Goal: Task Accomplishment & Management: Manage account settings

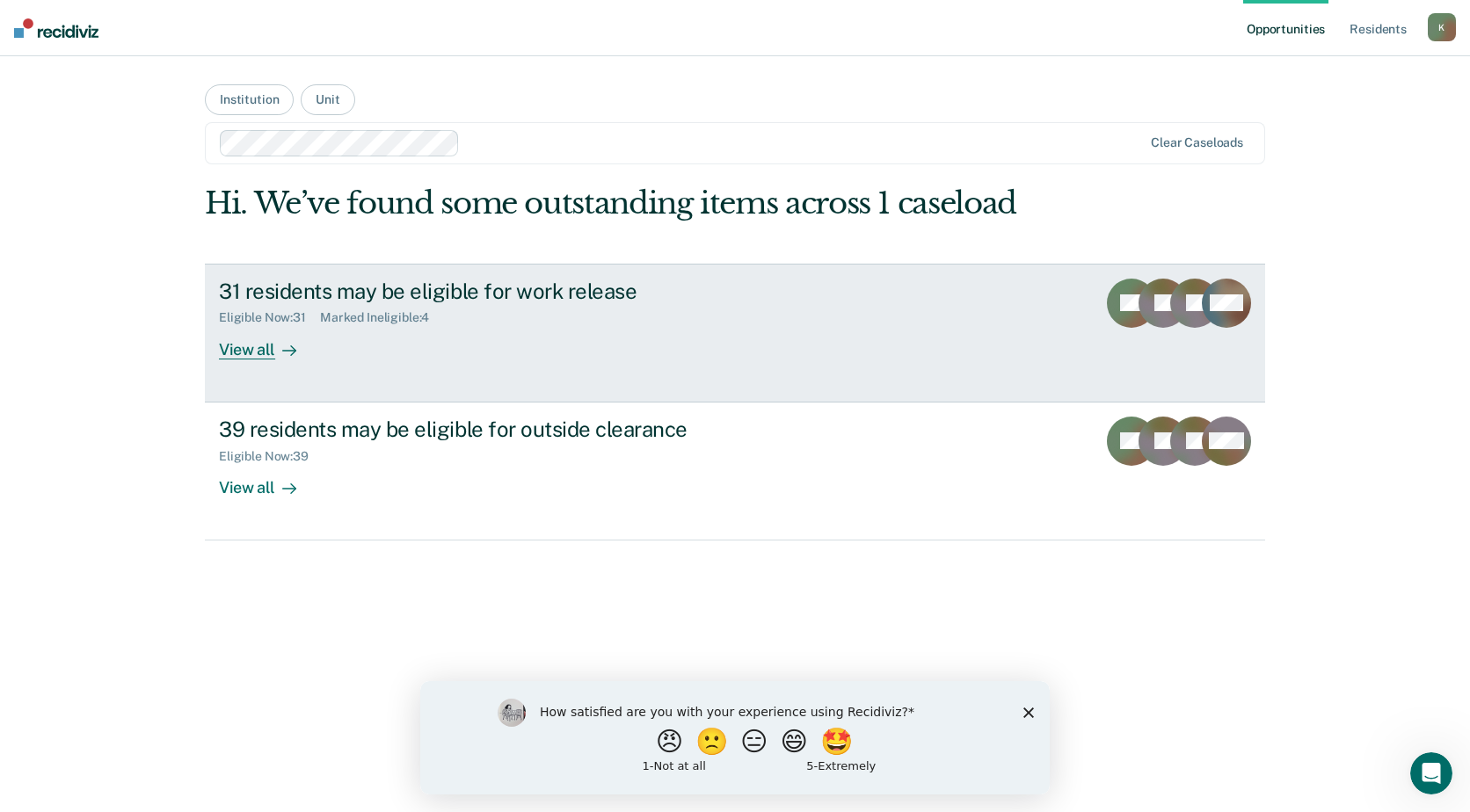
click at [362, 309] on div "Eligible Now : 31 Marked Ineligible : 4" at bounding box center [528, 314] width 617 height 22
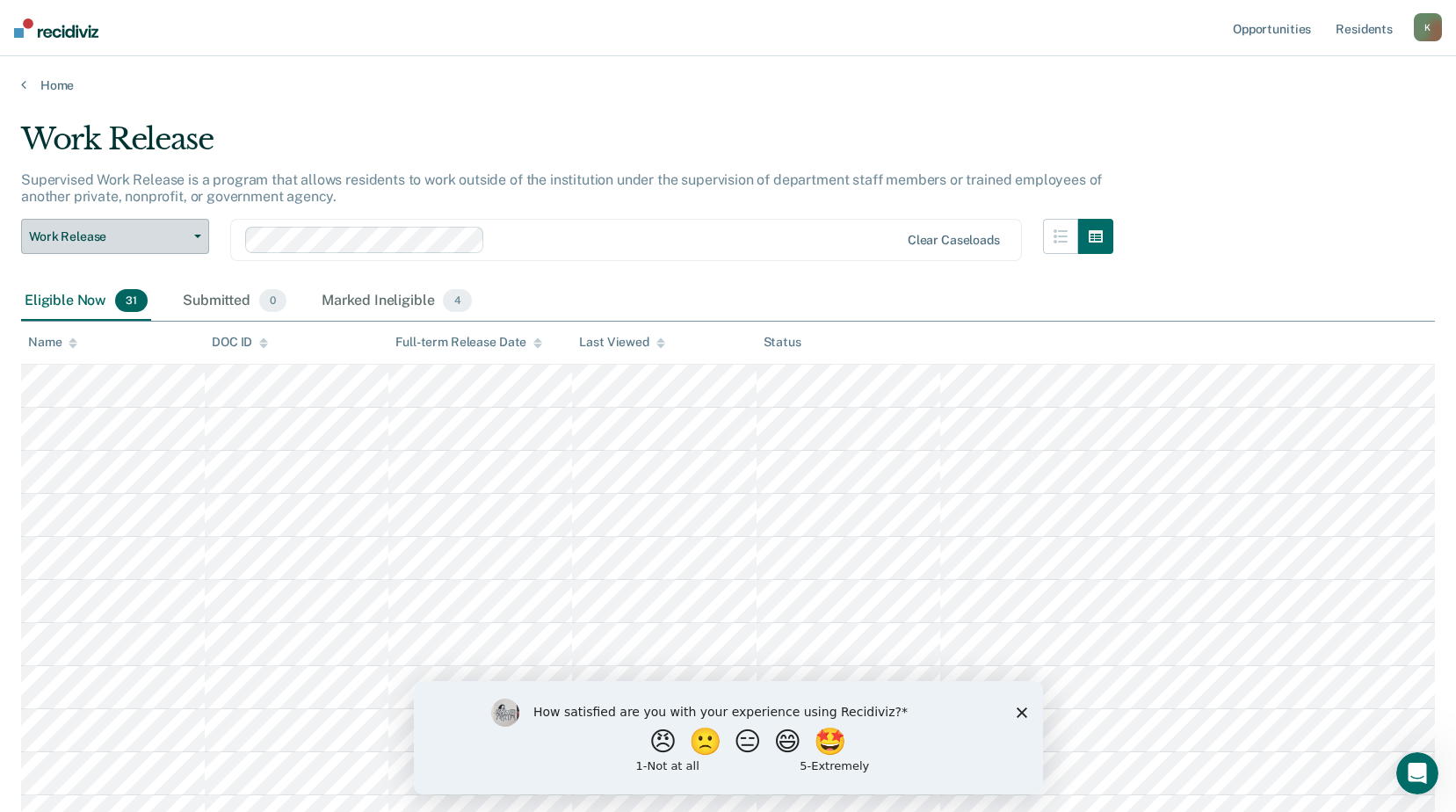
drag, startPoint x: 121, startPoint y: 229, endPoint x: 136, endPoint y: 249, distance: 25.0
click at [121, 229] on span "Work Release" at bounding box center [107, 236] width 158 height 15
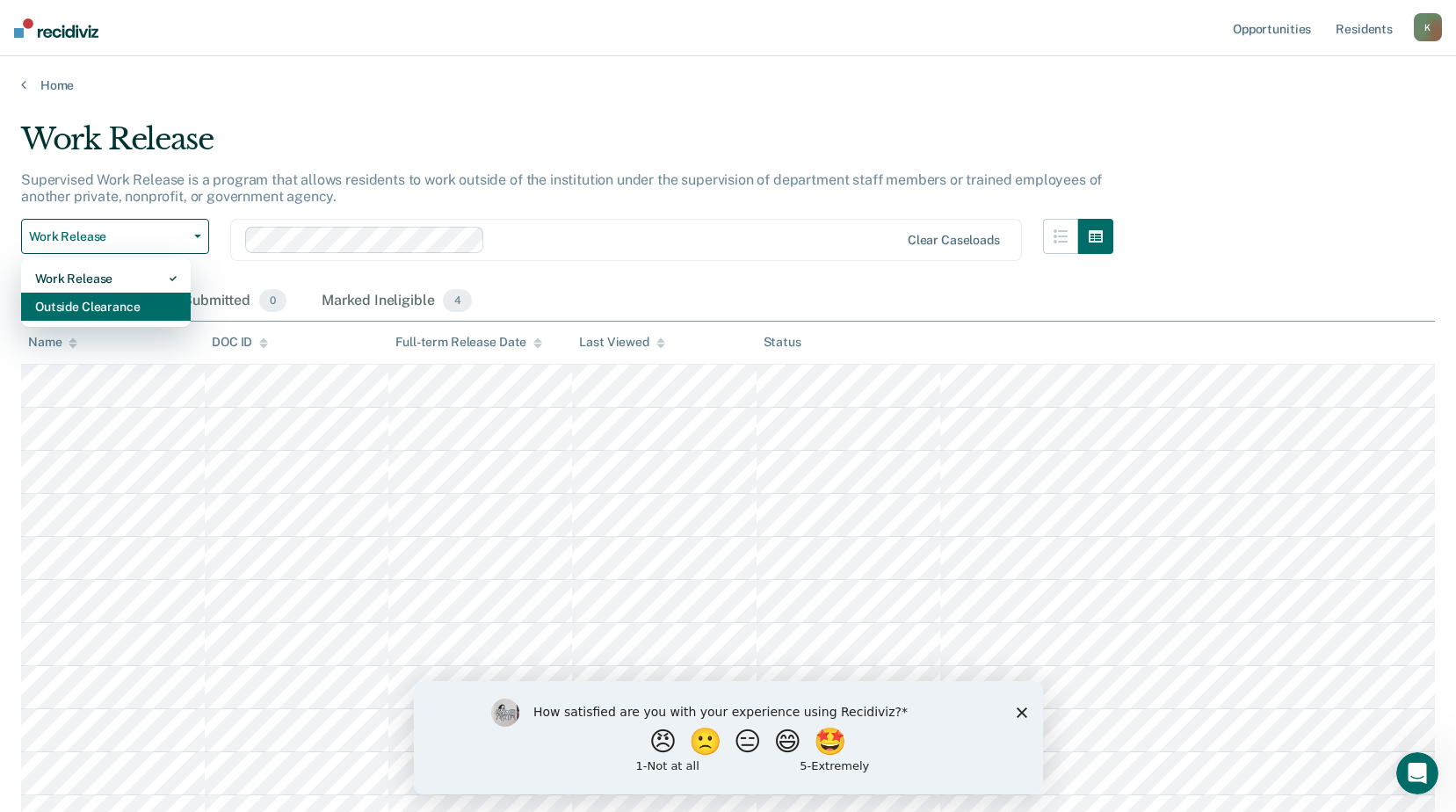
click at [108, 305] on div "Outside Clearance" at bounding box center [105, 307] width 141 height 28
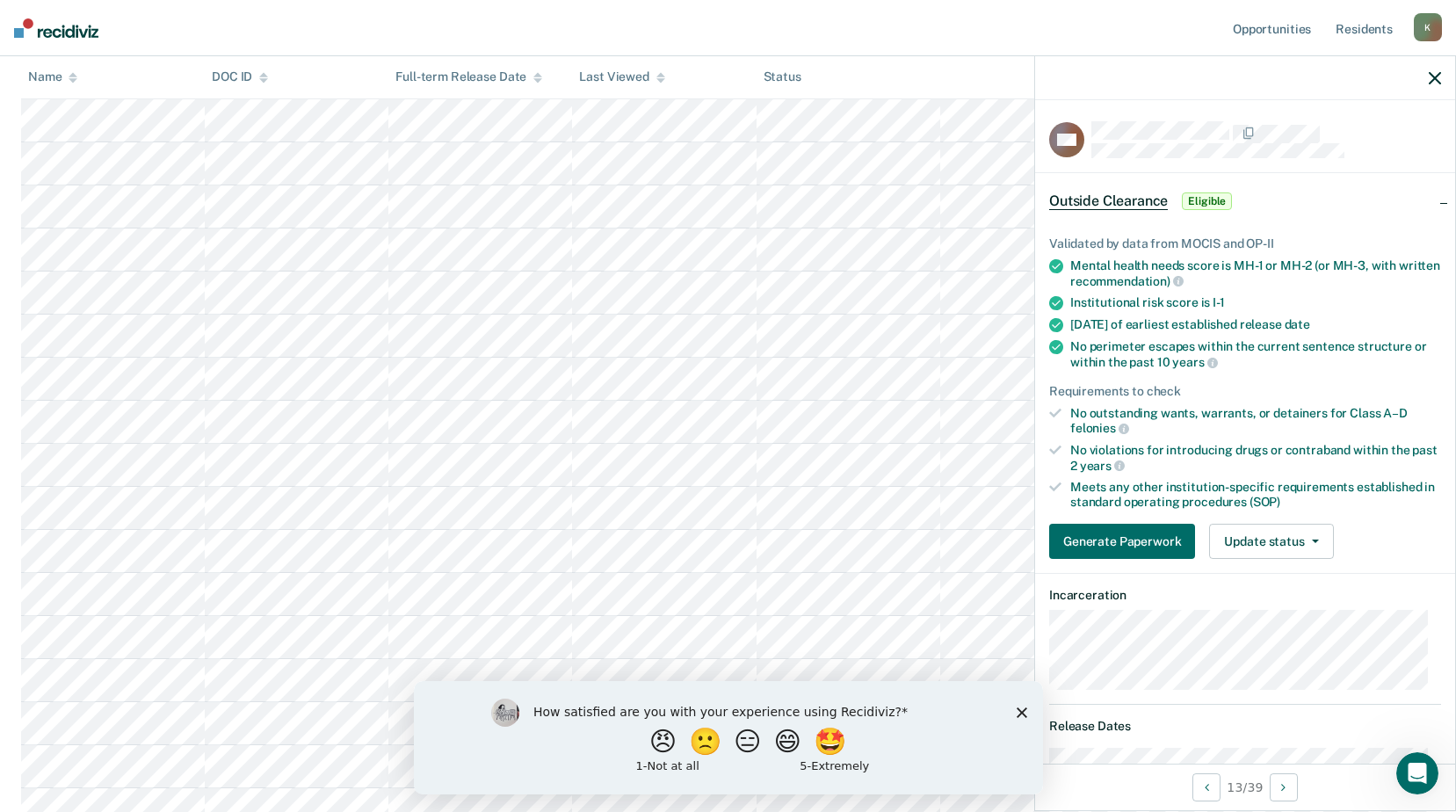
click at [1429, 73] on icon "button" at bounding box center [1435, 78] width 12 height 12
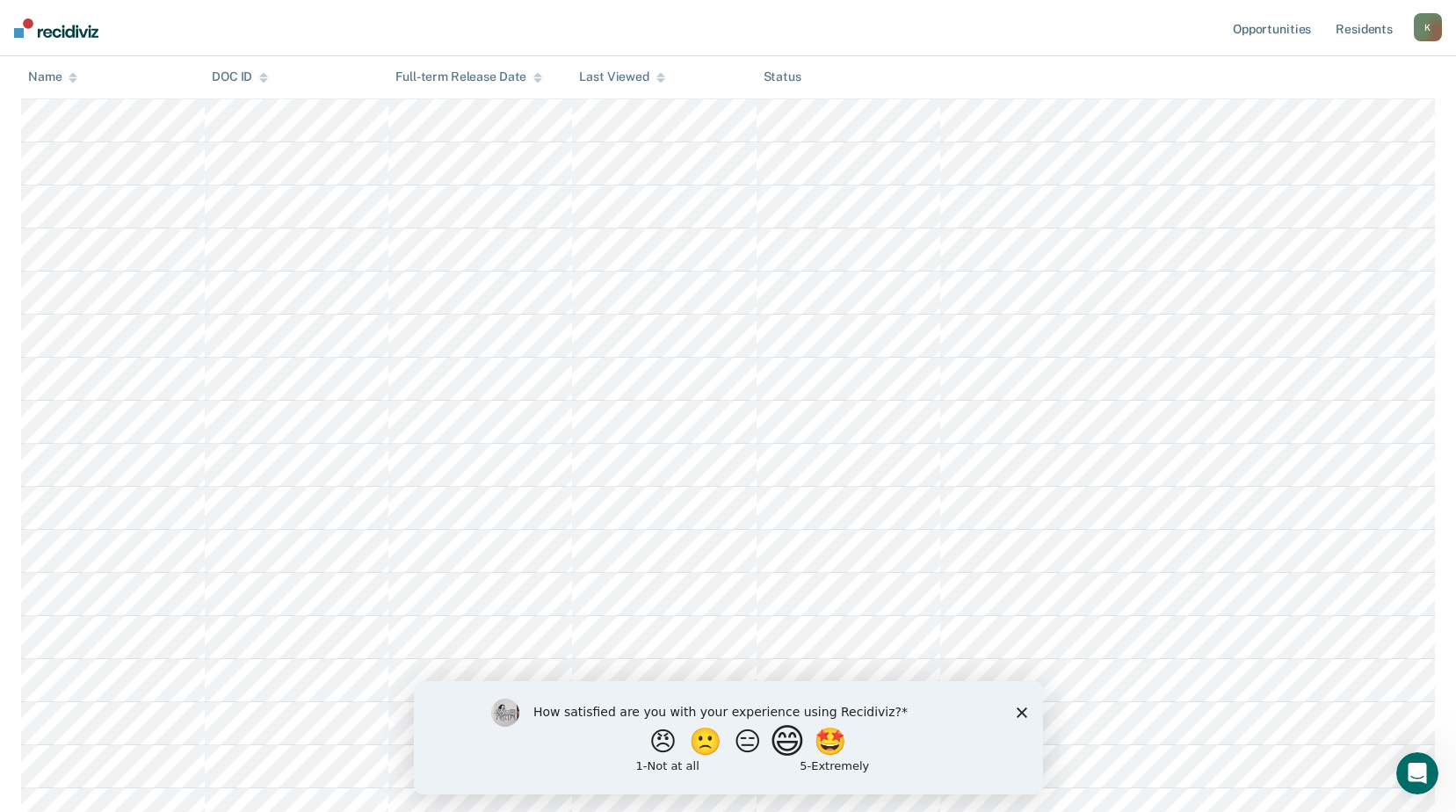
click at [798, 742] on button "😄" at bounding box center [788, 741] width 42 height 35
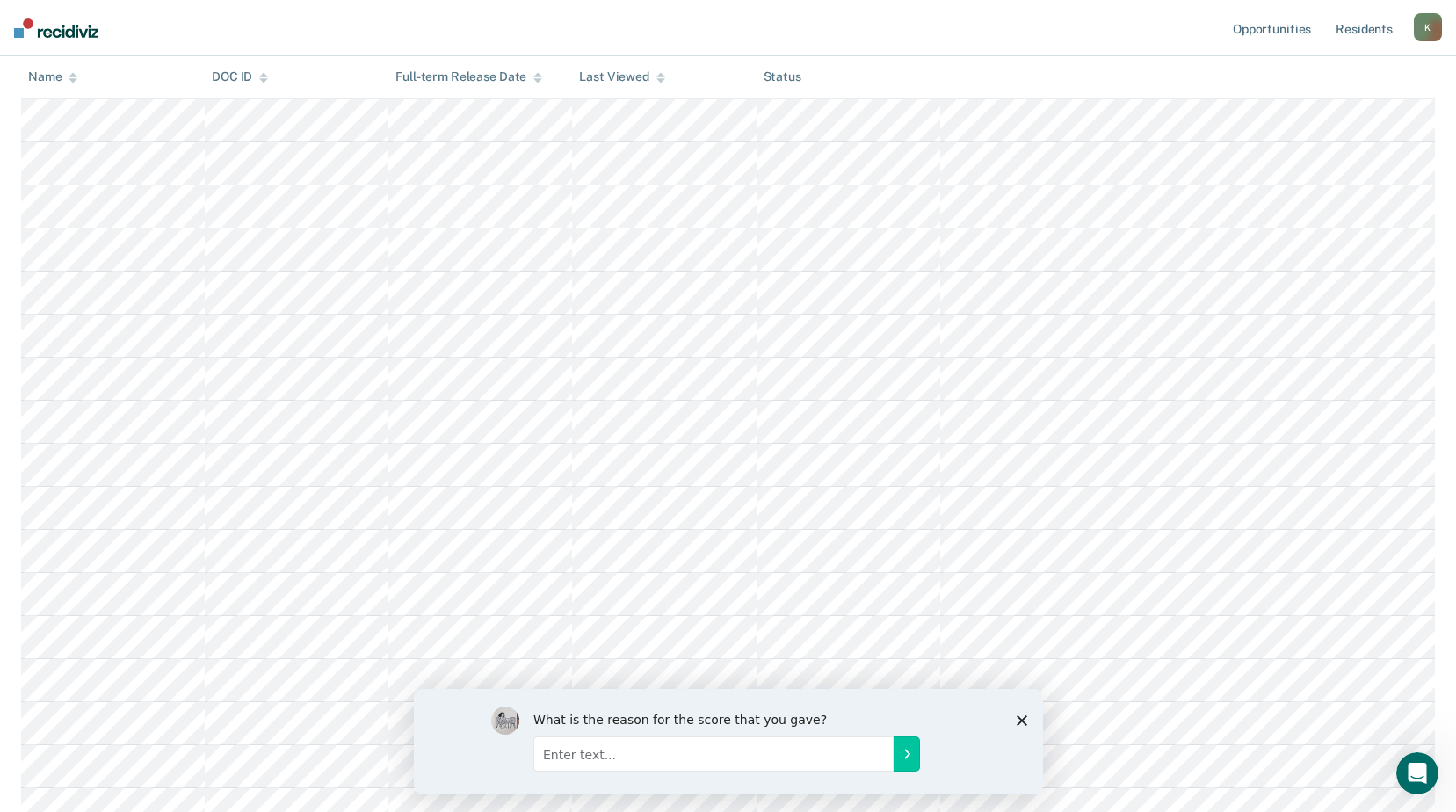
click at [582, 755] on input "Enter text..." at bounding box center [712, 753] width 360 height 35
type input "still working with the system"
click at [913, 751] on button "Submit your response" at bounding box center [906, 753] width 27 height 35
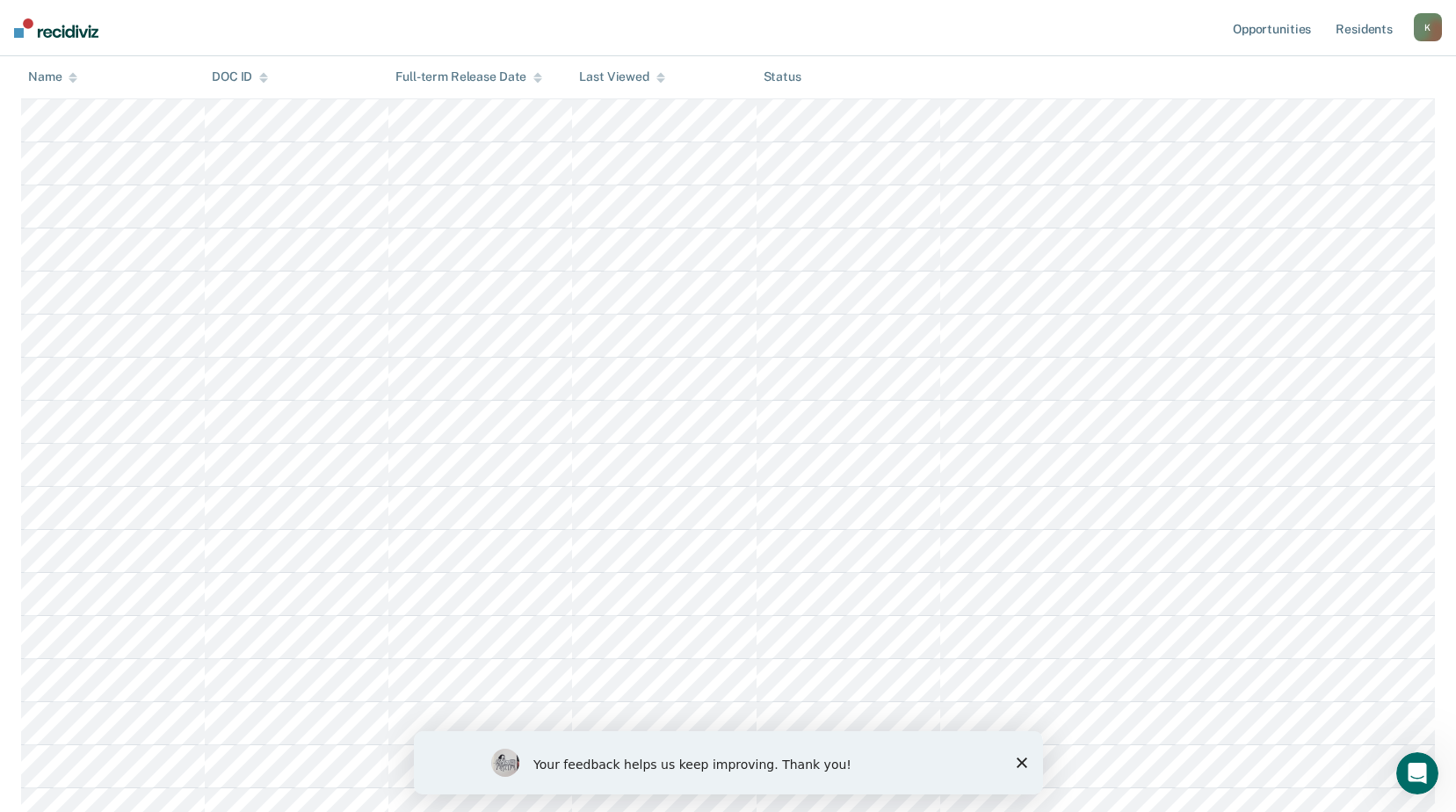
click at [1020, 755] on div "Your feedback helps us keep improving. Thank you!" at bounding box center [727, 762] width 629 height 63
click at [1020, 760] on icon "Close survey" at bounding box center [1021, 762] width 10 height 10
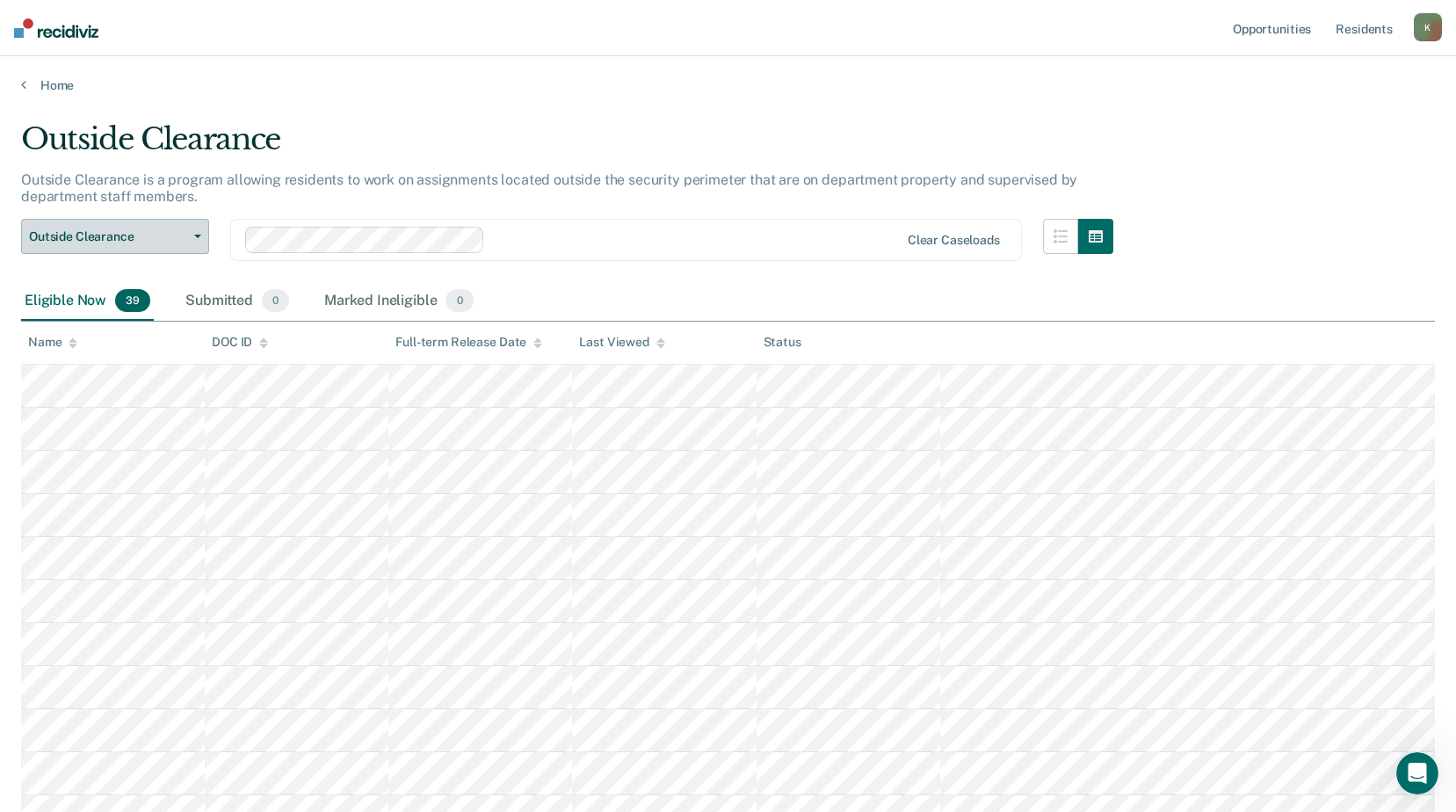
click at [150, 238] on span "Outside Clearance" at bounding box center [107, 236] width 158 height 15
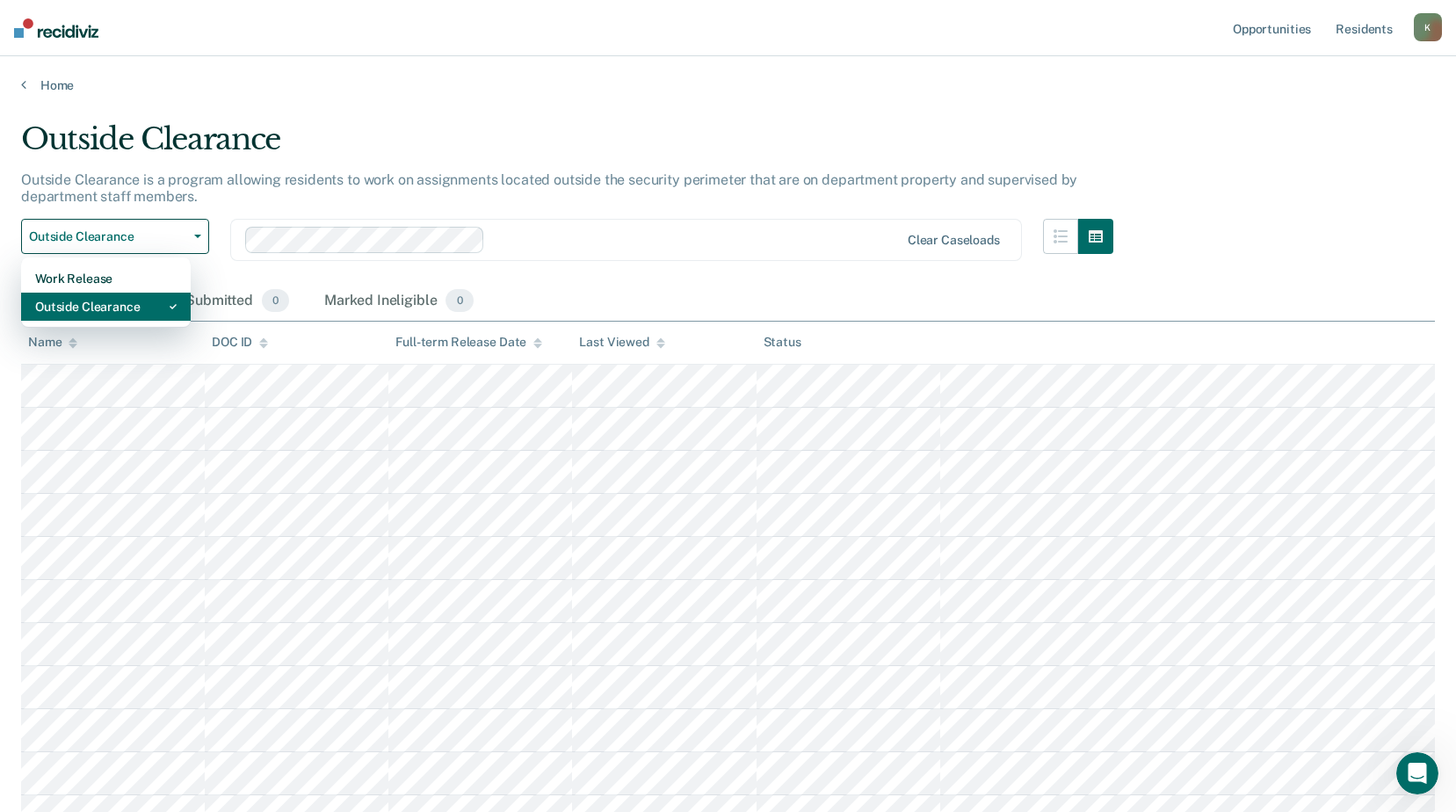
click at [127, 314] on div "Outside Clearance" at bounding box center [105, 307] width 141 height 28
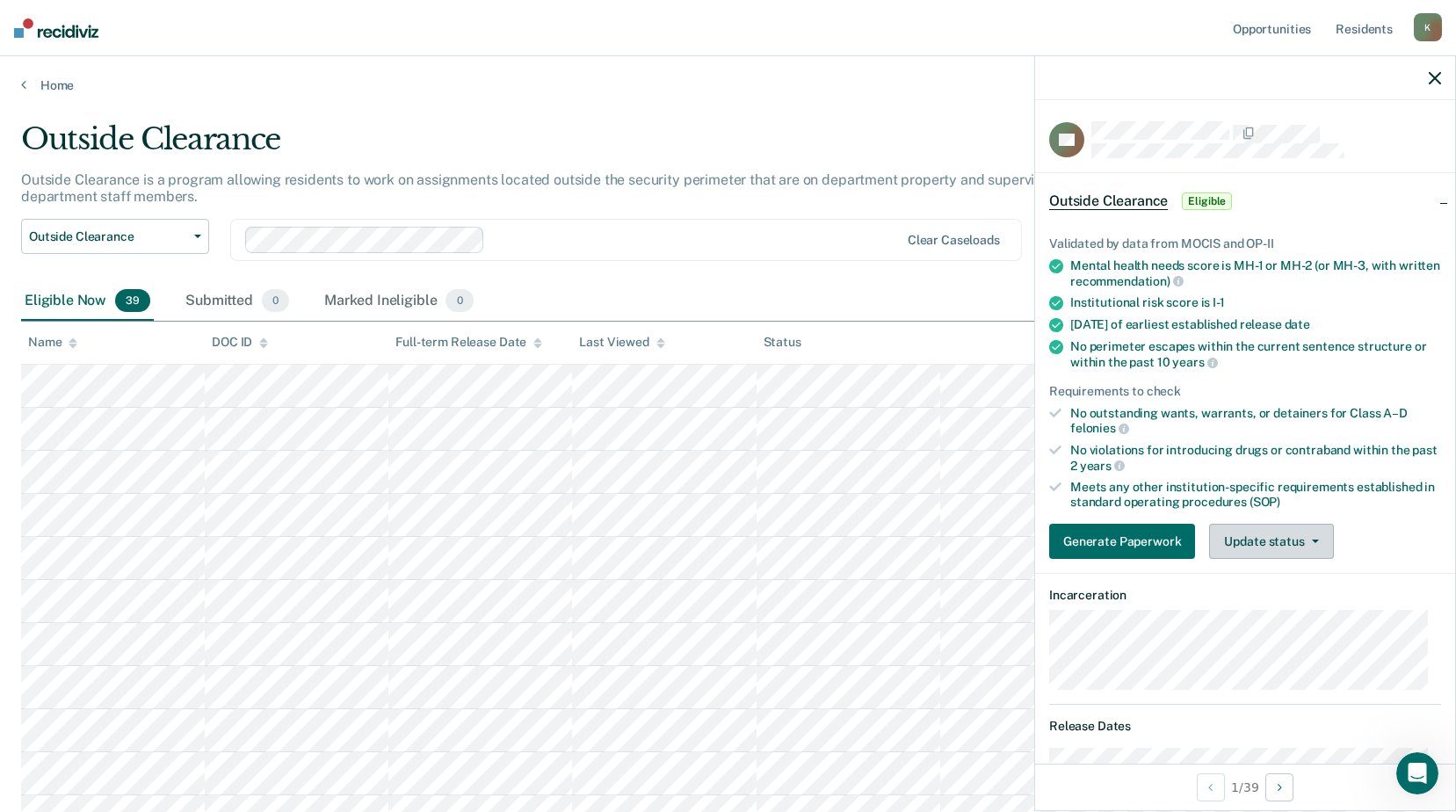
click at [1275, 540] on button "Update status" at bounding box center [1271, 541] width 124 height 35
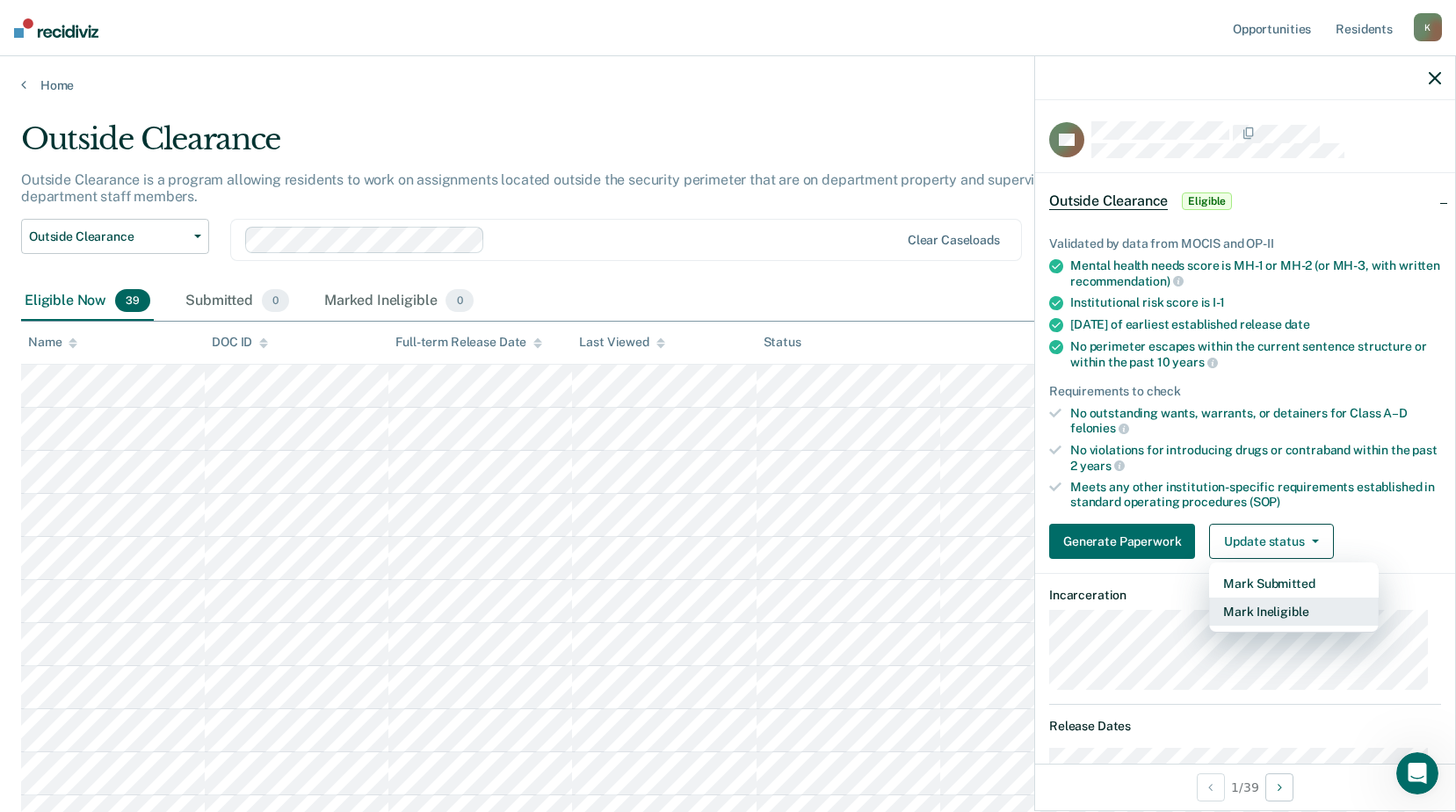
click at [1240, 609] on button "Mark Ineligible" at bounding box center [1294, 612] width 170 height 28
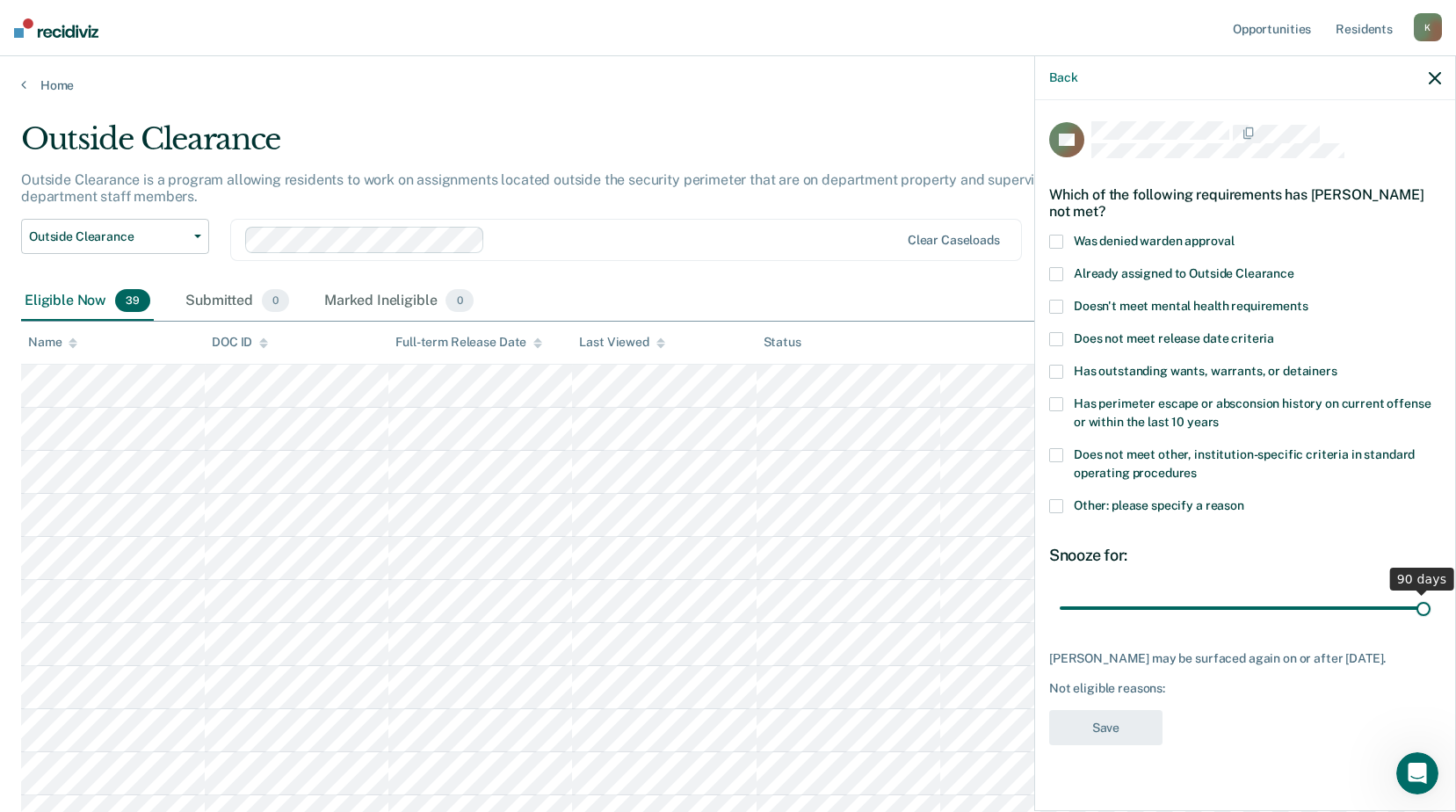
drag, startPoint x: 1185, startPoint y: 612, endPoint x: 1491, endPoint y: 604, distance: 306.1
type input "90"
click at [1431, 604] on input "range" at bounding box center [1244, 607] width 370 height 30
click at [1061, 238] on span at bounding box center [1056, 241] width 14 height 14
click at [1062, 503] on span at bounding box center [1056, 505] width 14 height 14
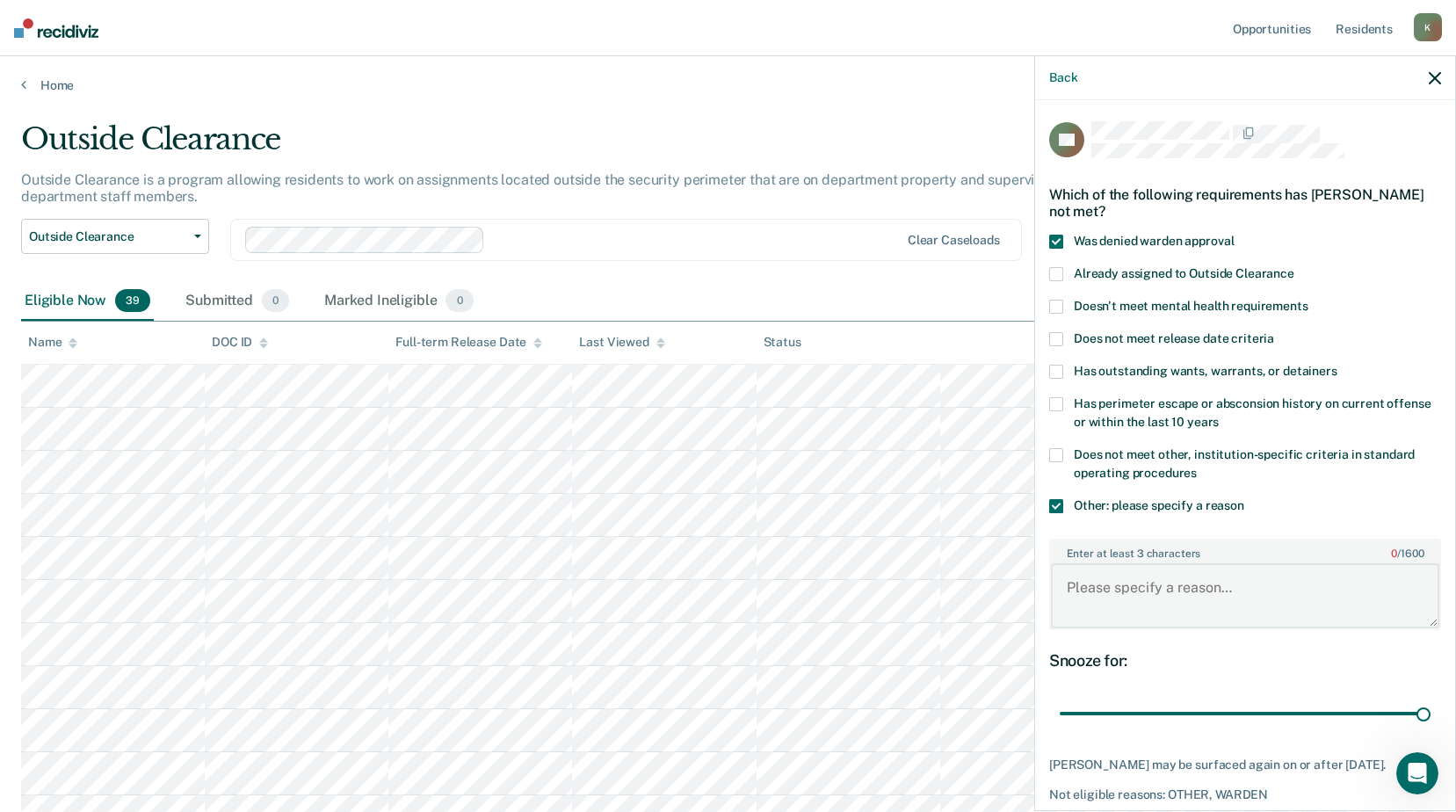
click at [1091, 577] on textarea "Enter at least 3 characters 0 / 1600" at bounding box center [1245, 596] width 388 height 65
click at [1168, 583] on textarea "offender not" at bounding box center [1245, 596] width 388 height 65
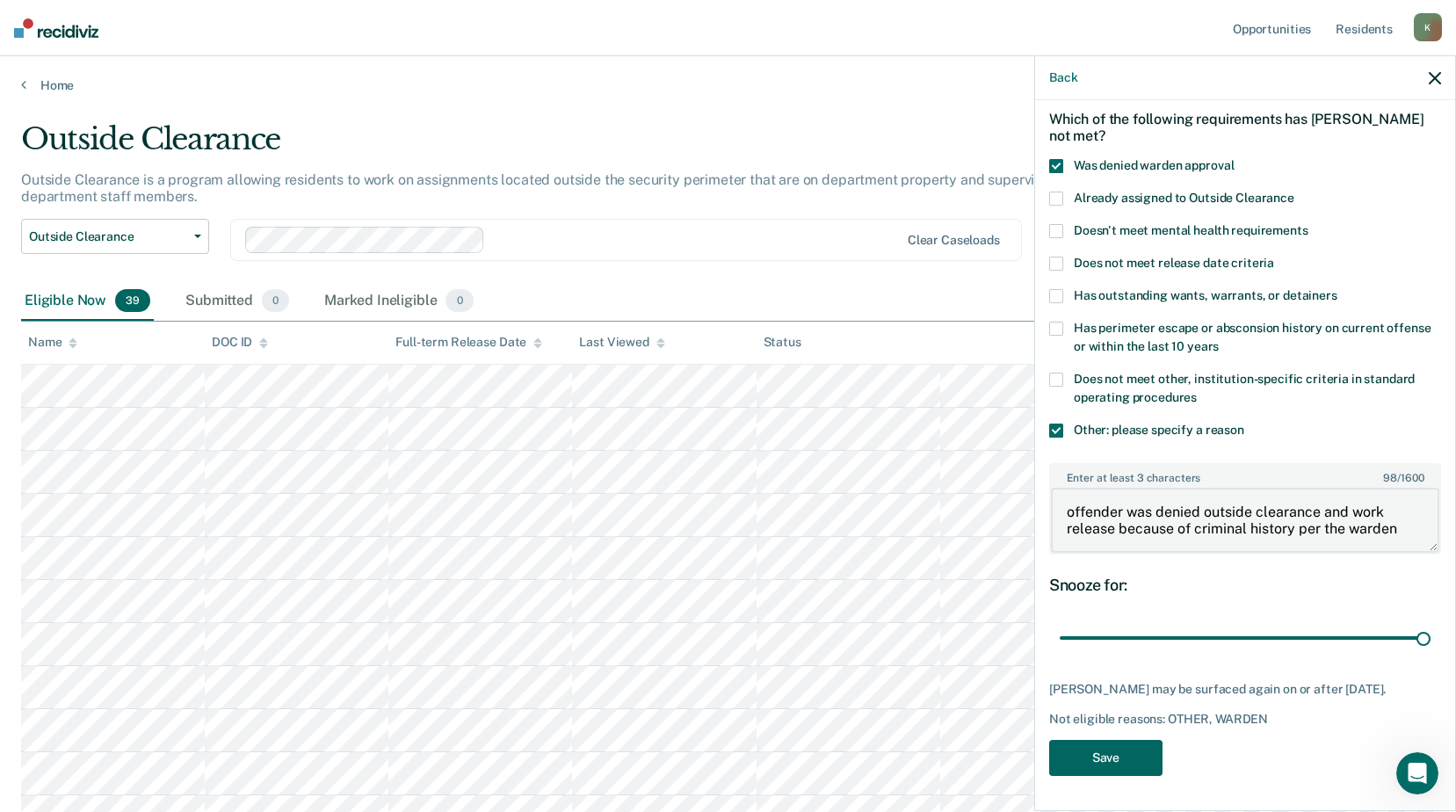
type textarea "offender was denied outside clearance and work release because of criminal hist…"
click at [1132, 751] on button "Save" at bounding box center [1106, 757] width 114 height 36
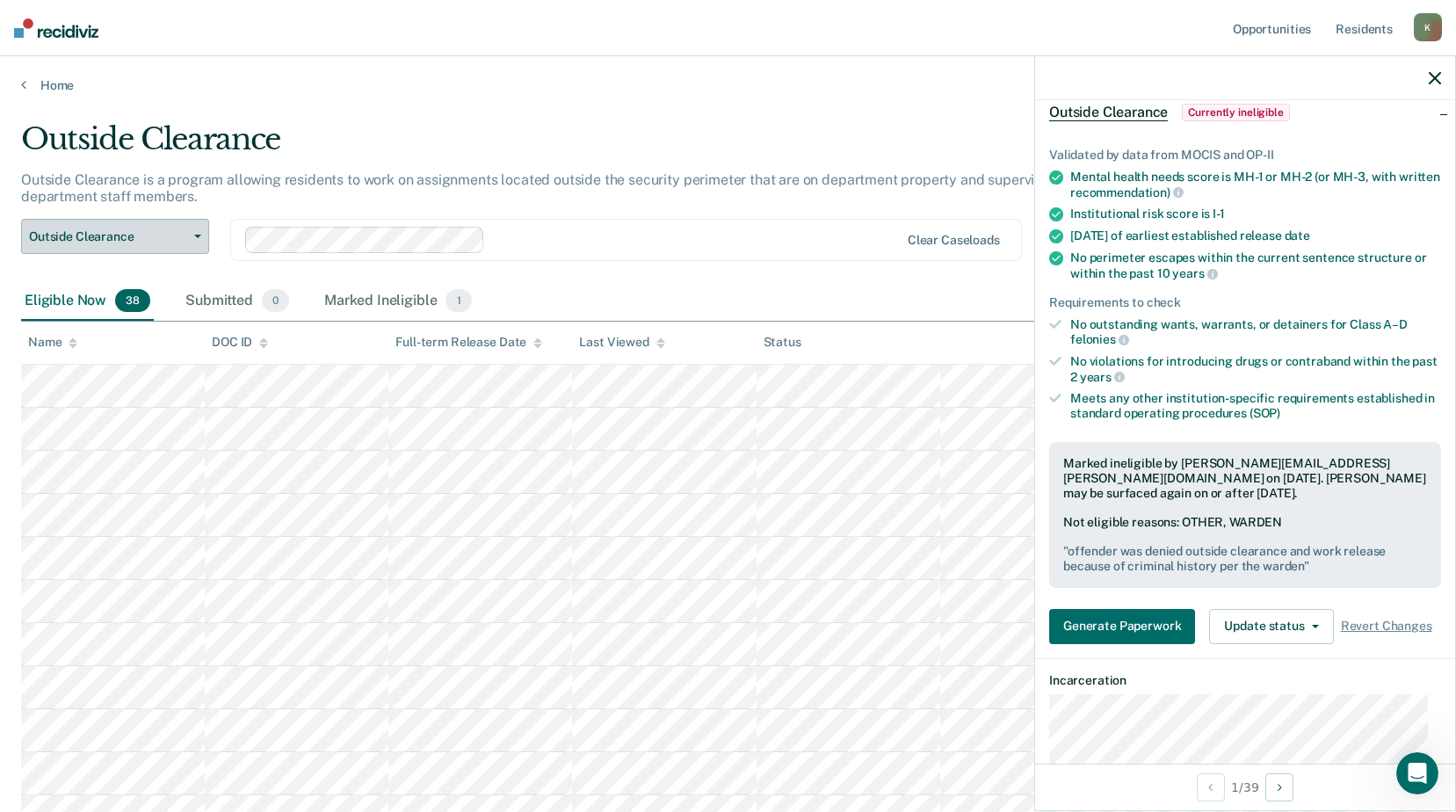
click at [137, 239] on span "Outside Clearance" at bounding box center [107, 236] width 158 height 15
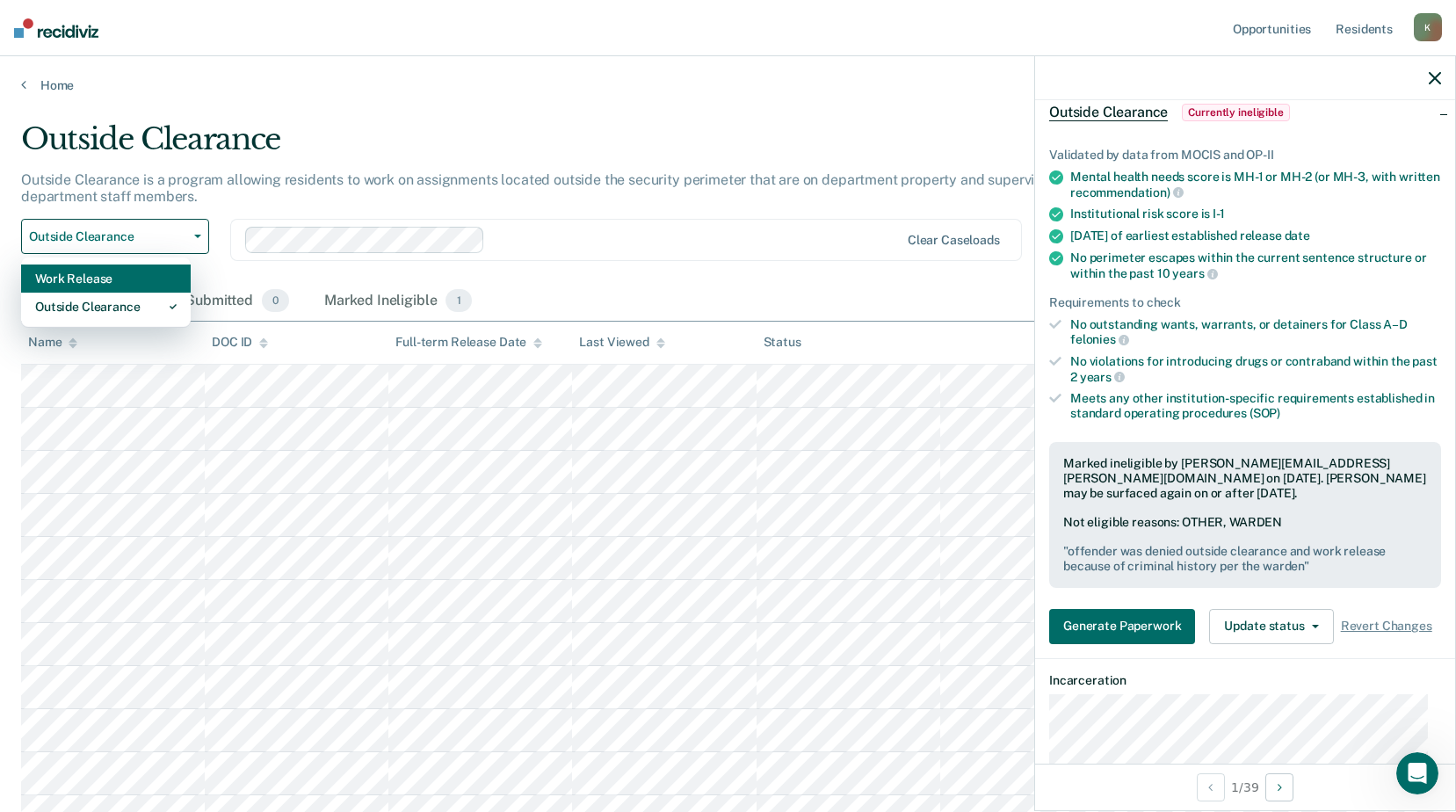
click at [99, 285] on div "Work Release" at bounding box center [105, 278] width 141 height 28
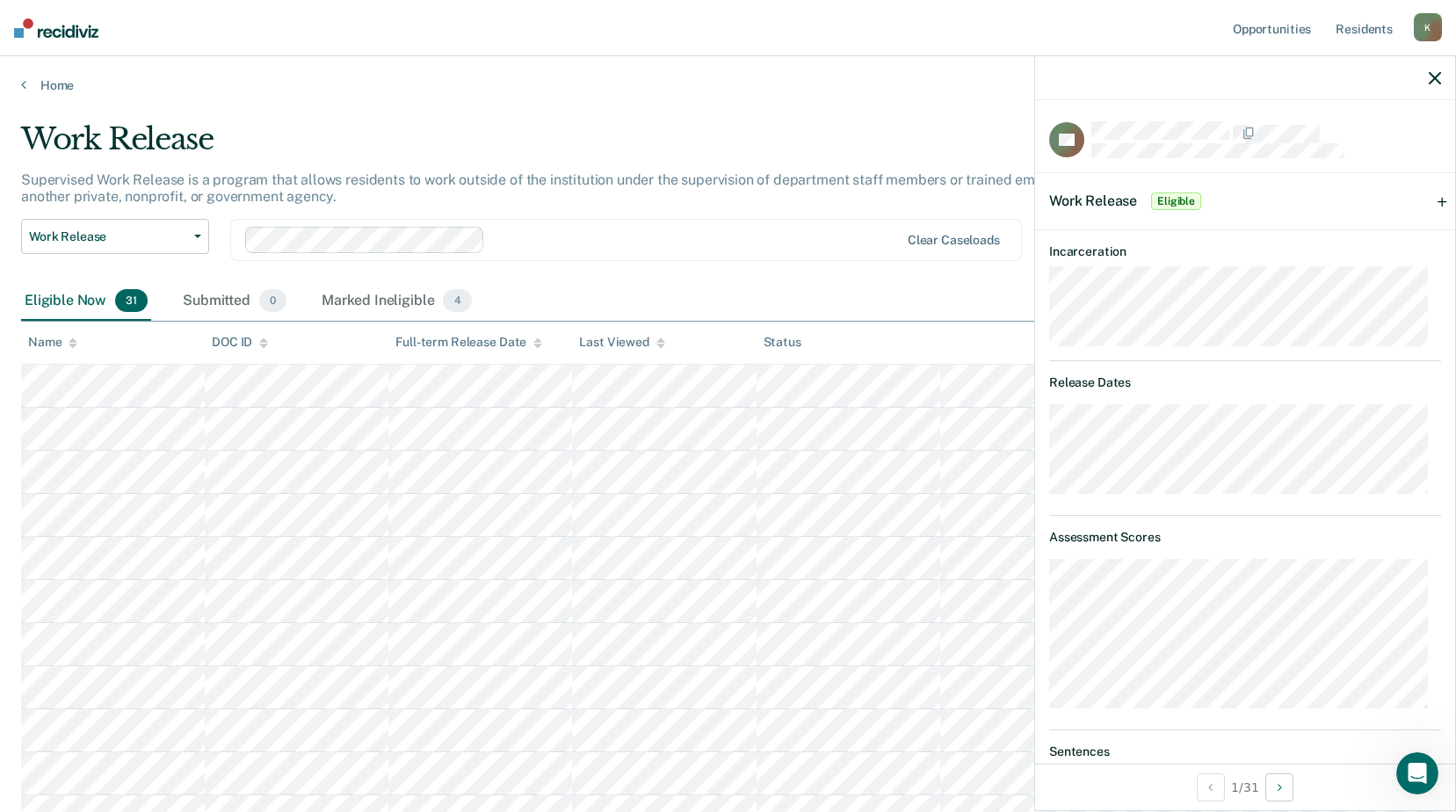
click at [1187, 202] on span "Eligible" at bounding box center [1176, 200] width 50 height 18
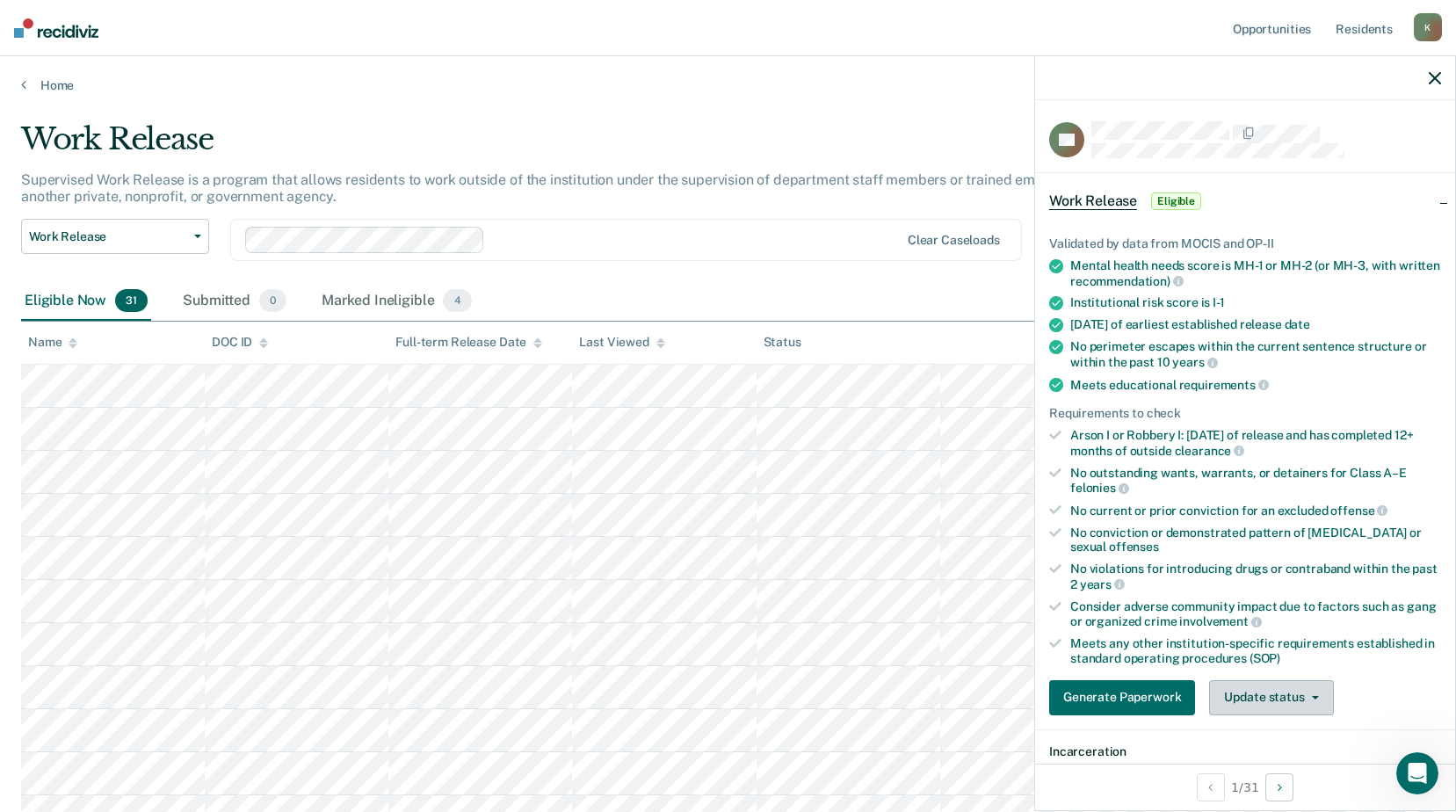
click at [1292, 697] on button "Update status" at bounding box center [1271, 697] width 124 height 35
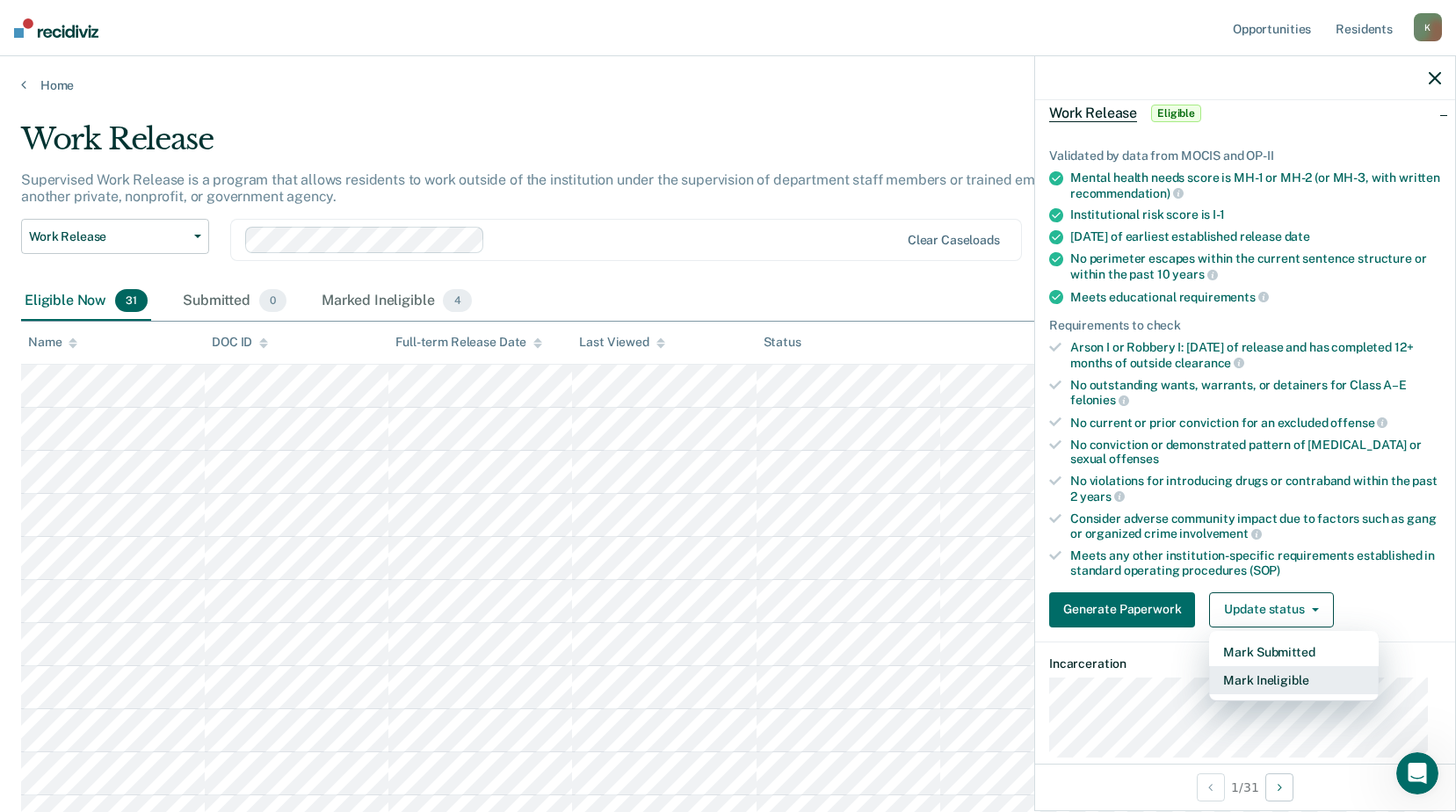
click at [1273, 683] on button "Mark Ineligible" at bounding box center [1294, 680] width 170 height 28
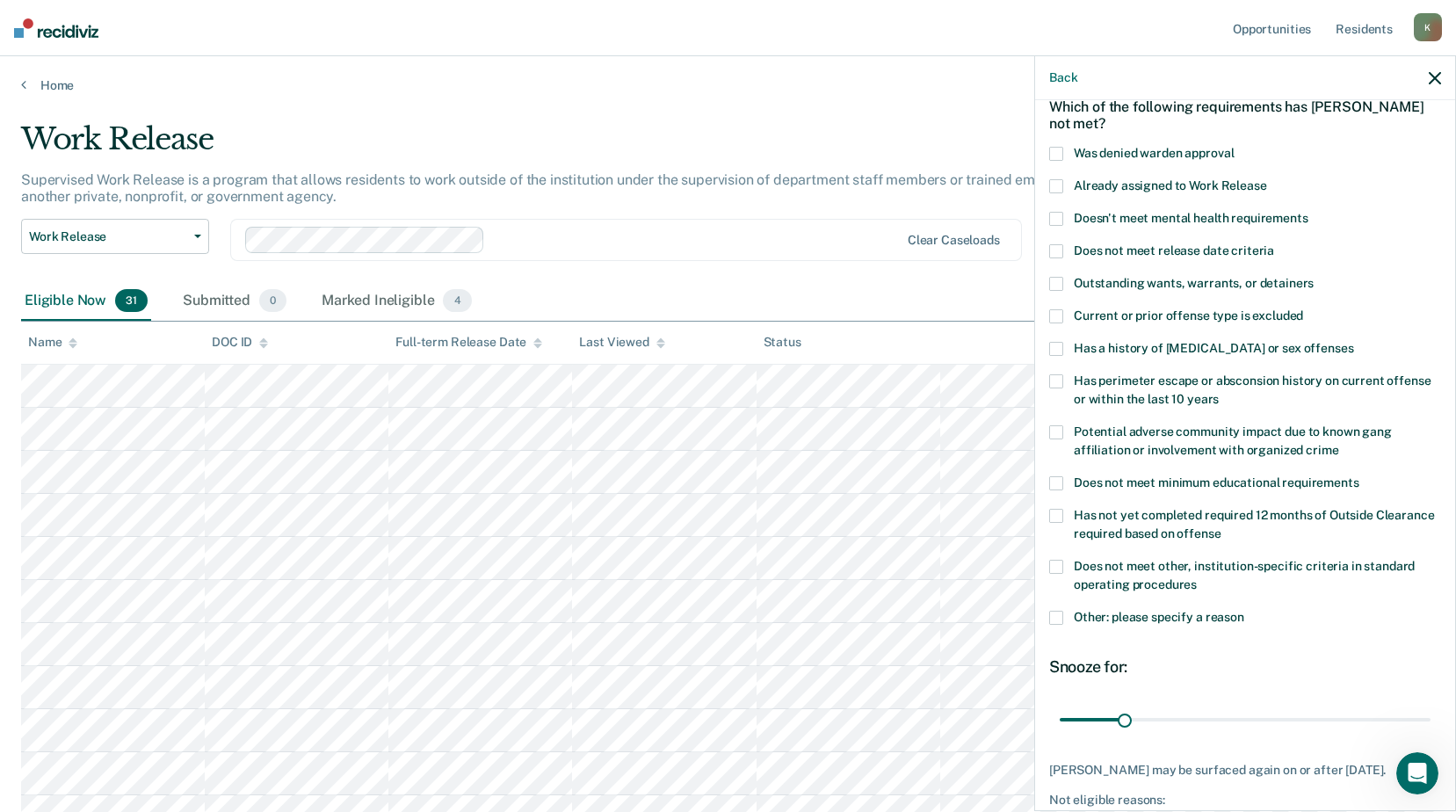
click at [1057, 148] on span at bounding box center [1056, 153] width 14 height 14
click at [1062, 615] on span at bounding box center [1056, 617] width 14 height 14
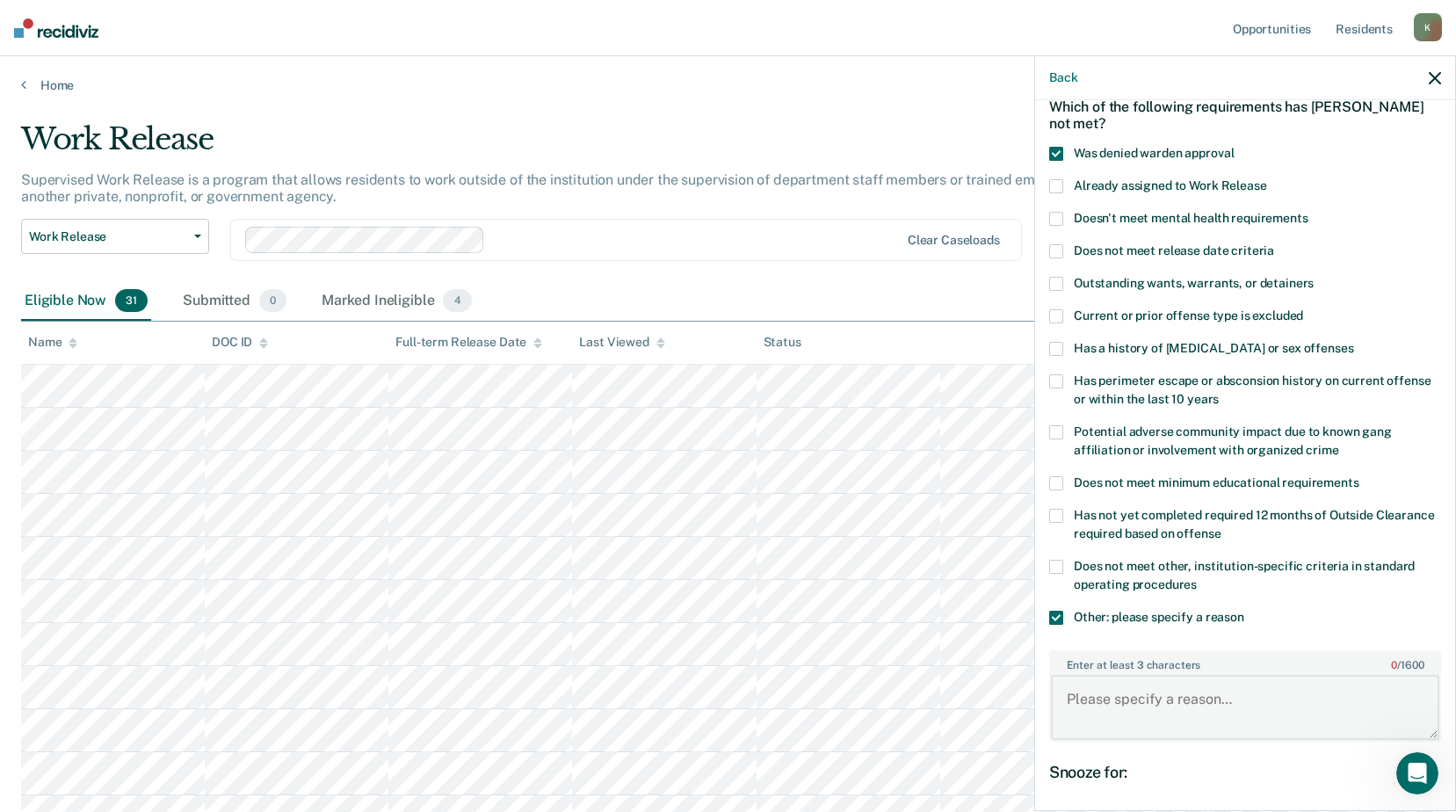
click at [1125, 685] on textarea "Enter at least 3 characters 0 / 1600" at bounding box center [1245, 708] width 388 height 65
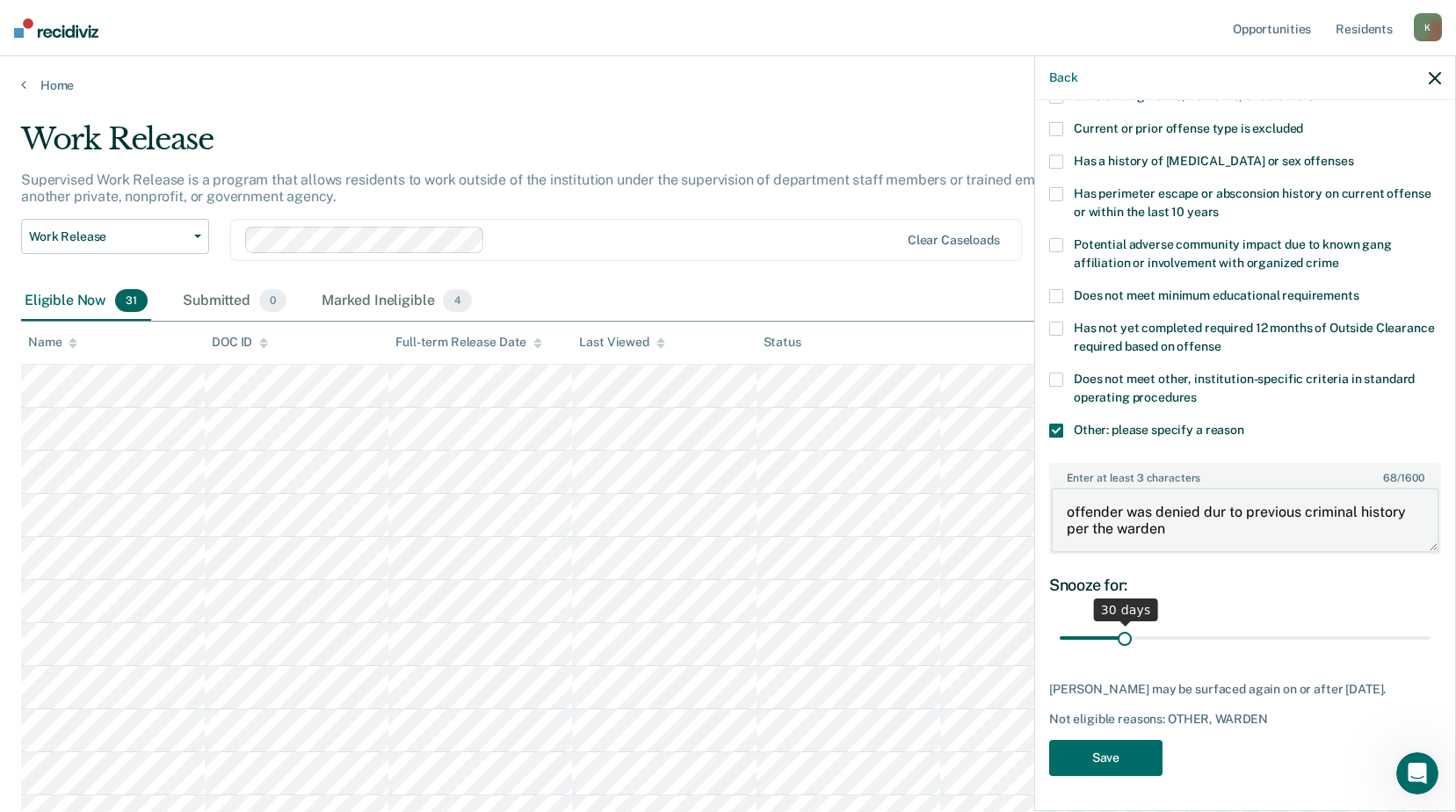
type textarea "offender was denied dur to previous criminal history per the warden"
drag, startPoint x: 1122, startPoint y: 626, endPoint x: 1424, endPoint y: 624, distance: 302.0
type input "180"
click at [1424, 624] on input "range" at bounding box center [1244, 637] width 370 height 30
click at [1111, 754] on button "Save" at bounding box center [1106, 757] width 114 height 36
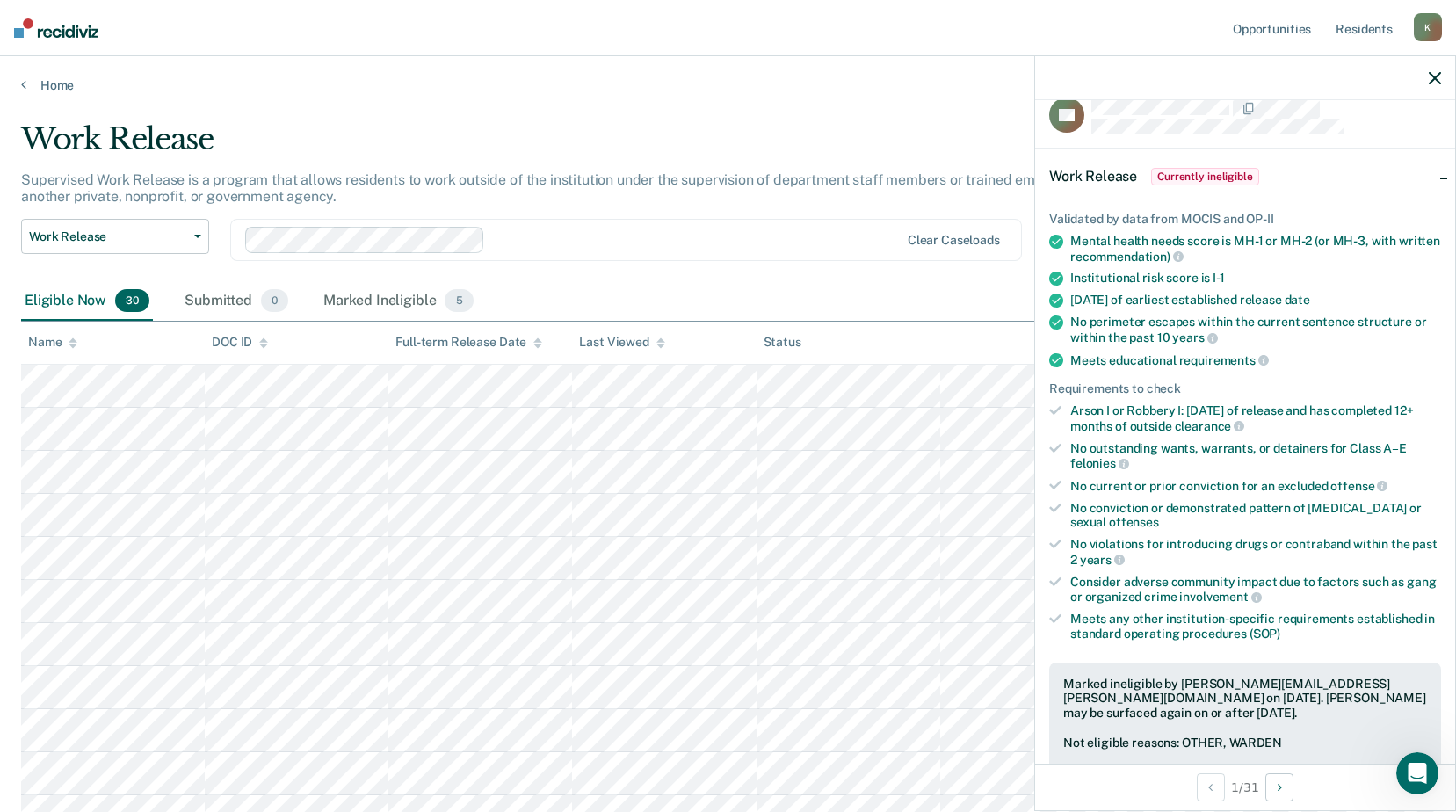
scroll to position [0, 0]
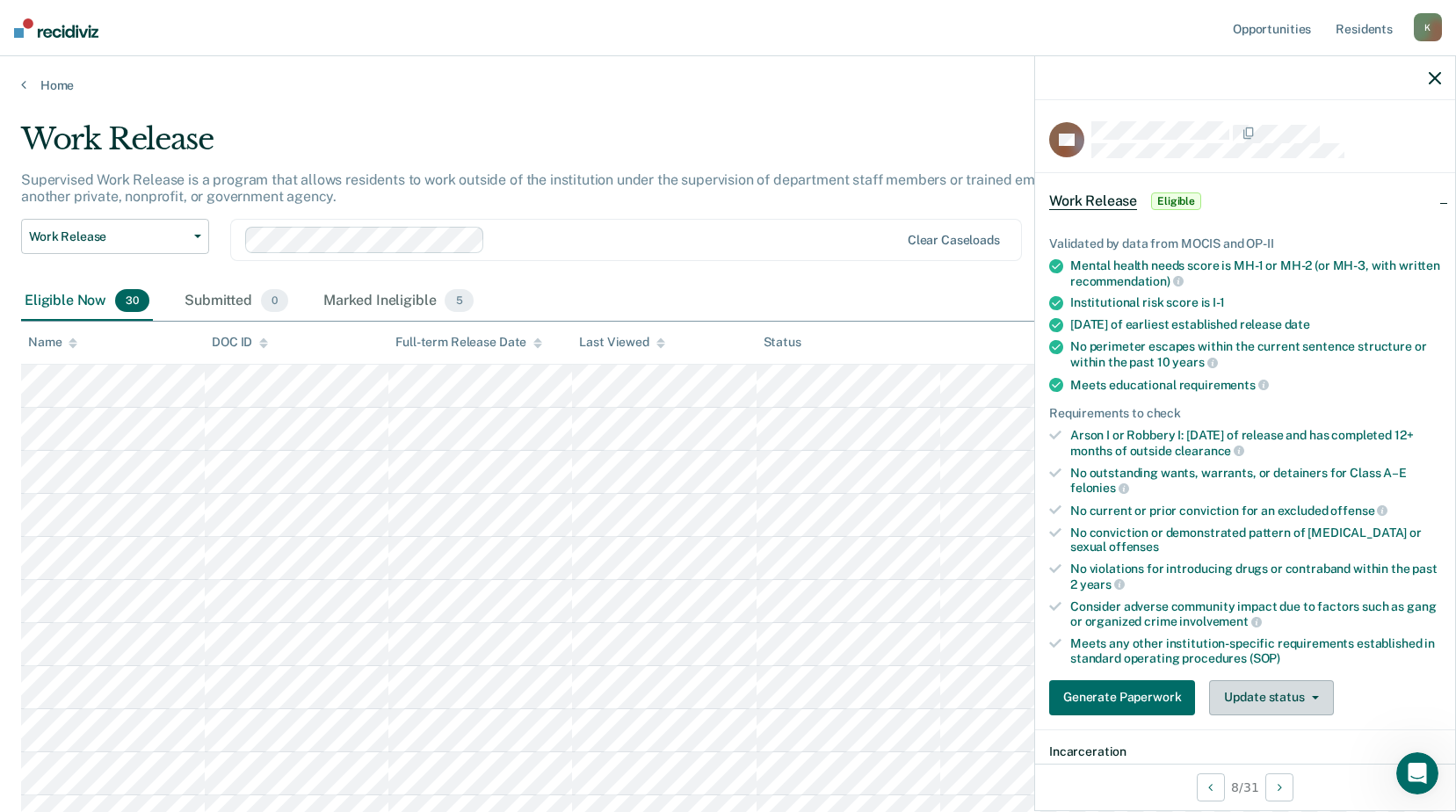
click at [1259, 686] on button "Update status" at bounding box center [1271, 697] width 124 height 35
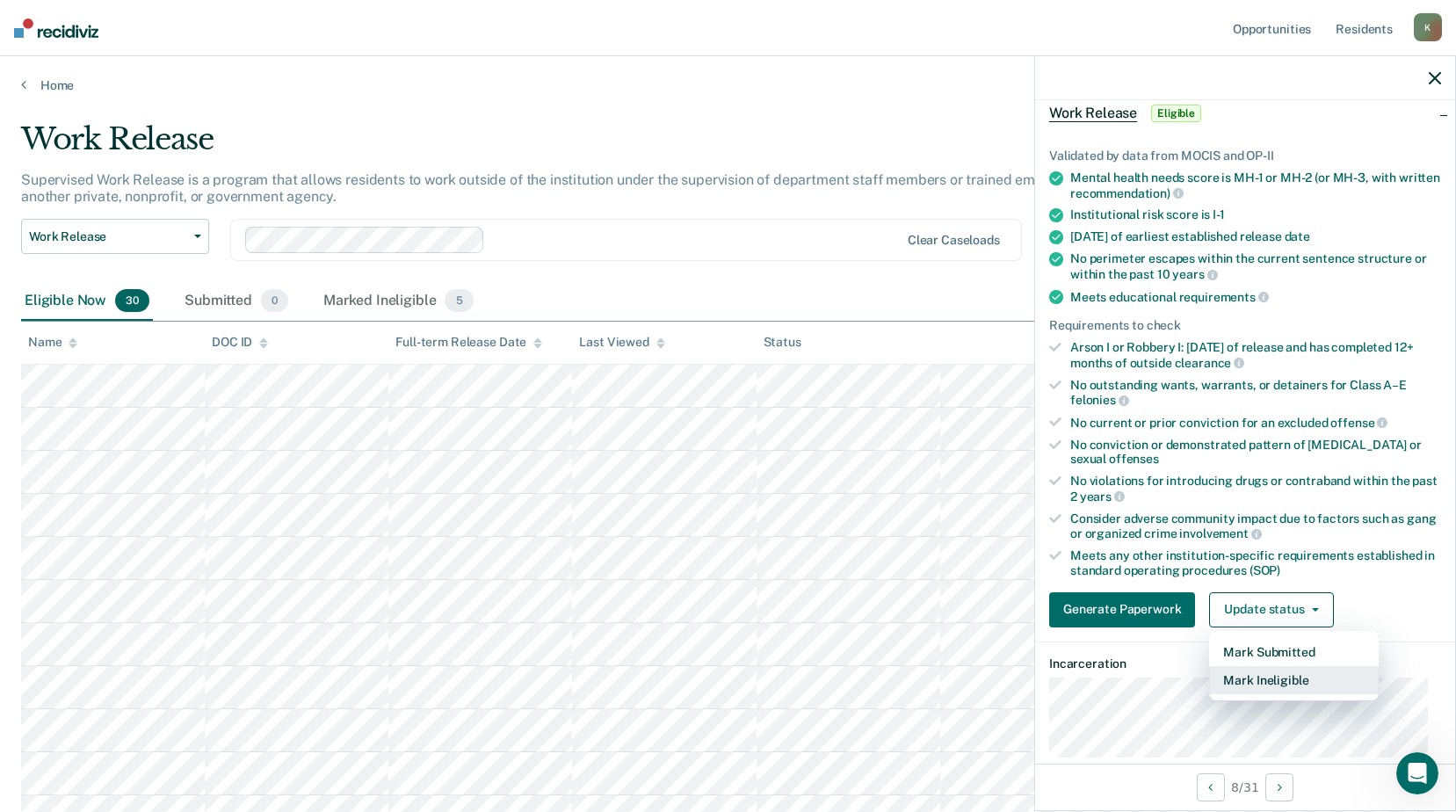
click at [1277, 678] on button "Mark Ineligible" at bounding box center [1294, 680] width 170 height 28
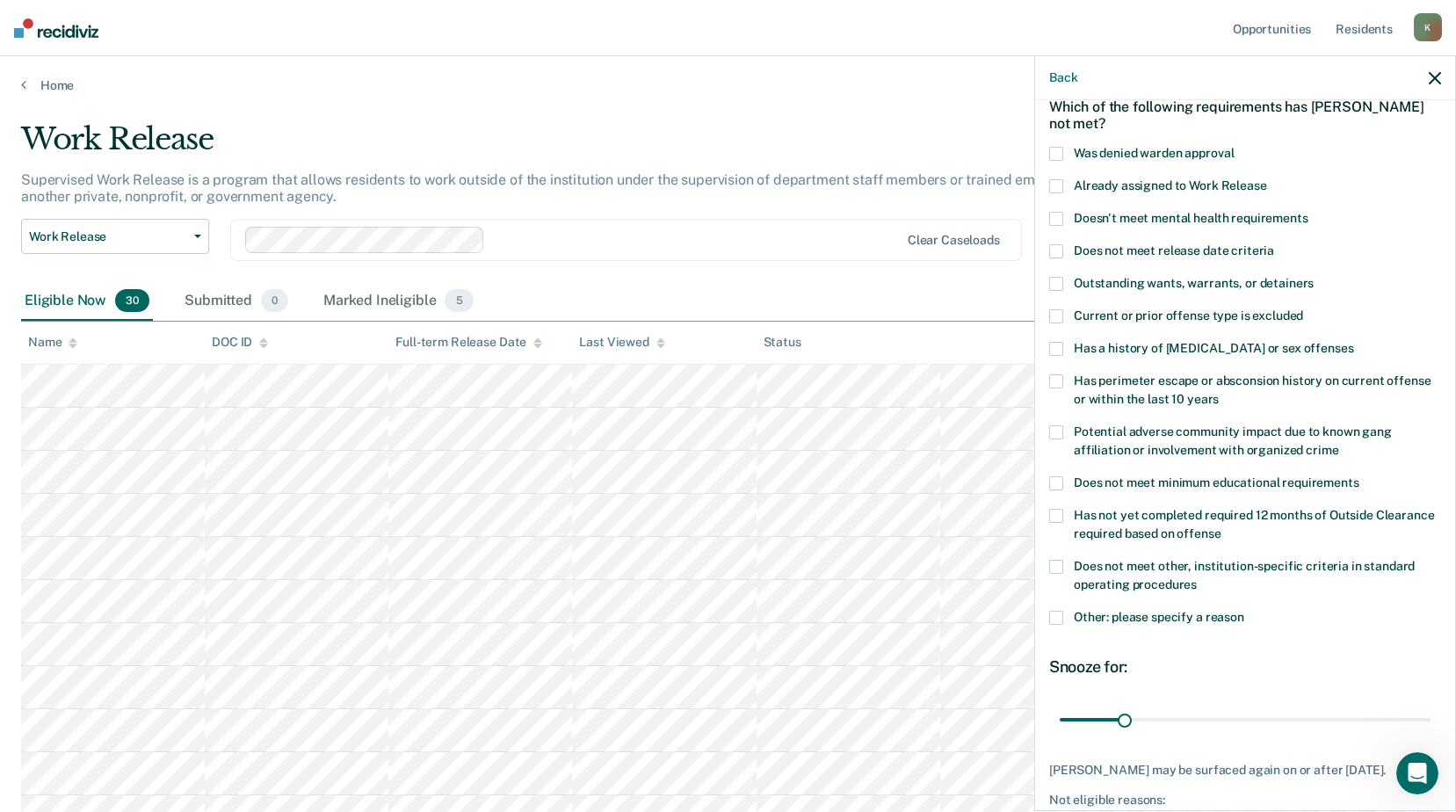
click at [1051, 148] on span at bounding box center [1056, 153] width 14 height 14
click at [1058, 613] on span at bounding box center [1056, 617] width 14 height 14
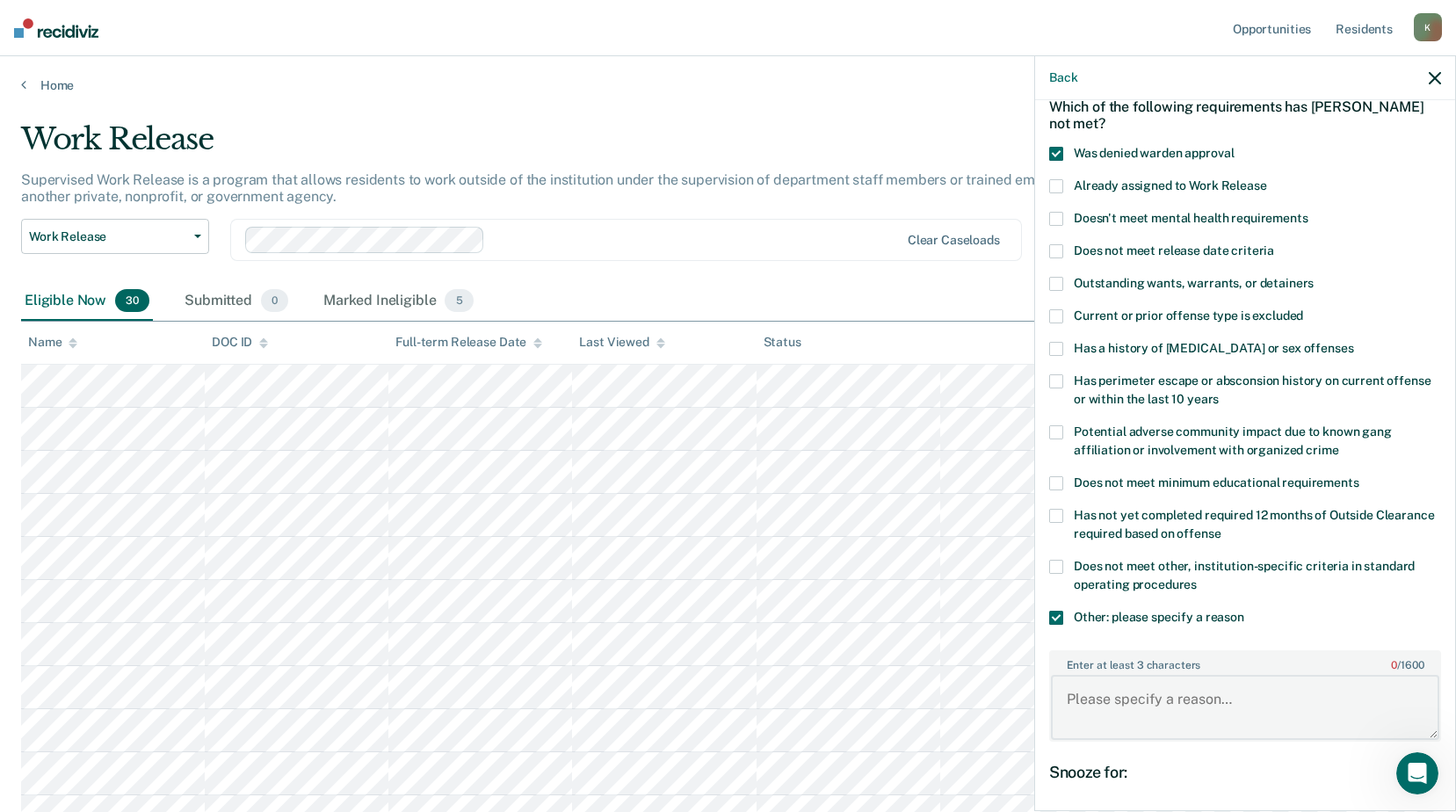
drag, startPoint x: 1108, startPoint y: 699, endPoint x: 1140, endPoint y: 712, distance: 34.5
click at [1108, 700] on textarea "Enter at least 3 characters 0 / 1600" at bounding box center [1245, 708] width 388 height 65
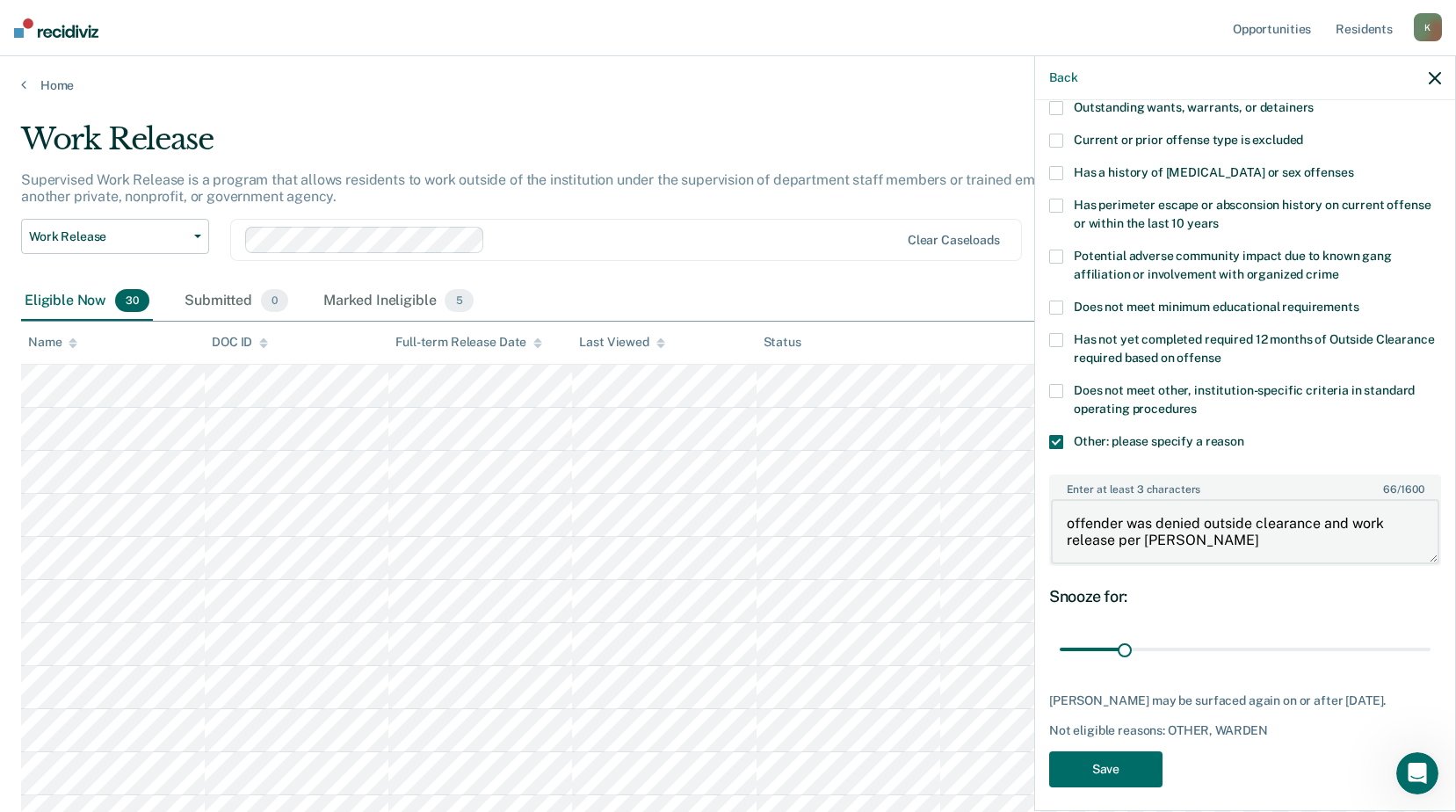
scroll to position [273, 0]
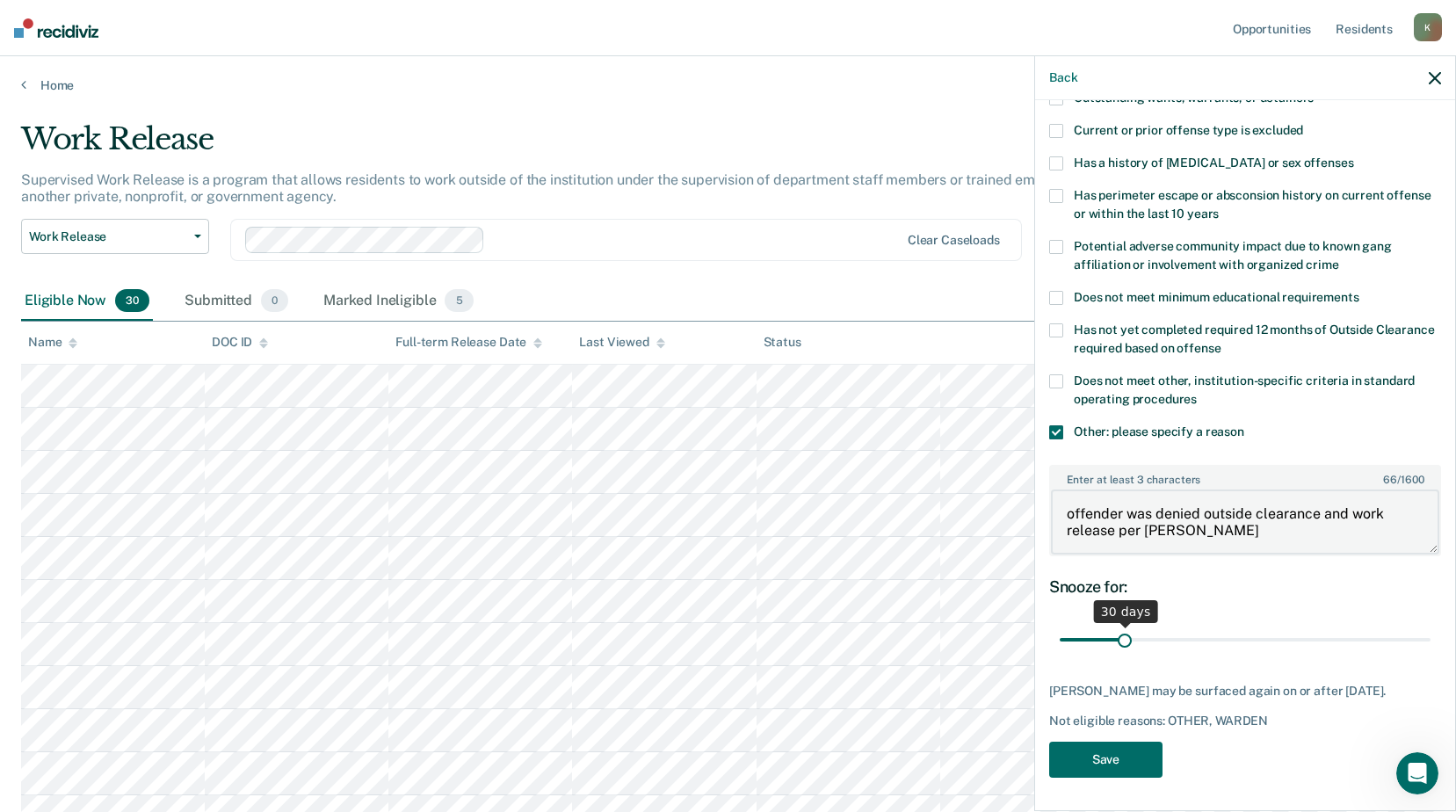
type textarea "offender was denied outside clearance and work release per [PERSON_NAME]"
drag, startPoint x: 1125, startPoint y: 640, endPoint x: 1458, endPoint y: 646, distance: 333.1
type input "180"
click at [1431, 646] on input "range" at bounding box center [1244, 639] width 370 height 30
click at [1120, 767] on button "Save" at bounding box center [1106, 759] width 114 height 36
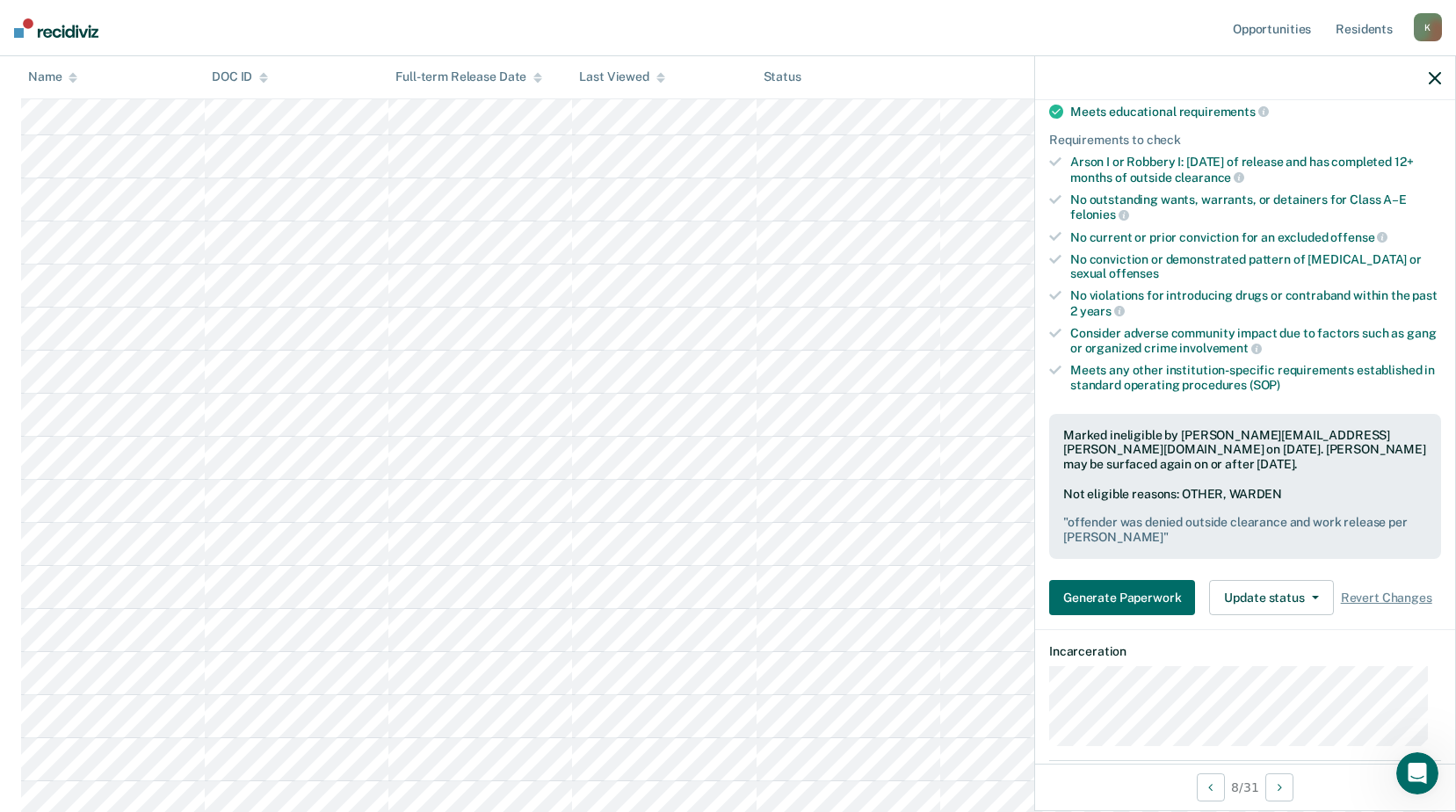
scroll to position [791, 0]
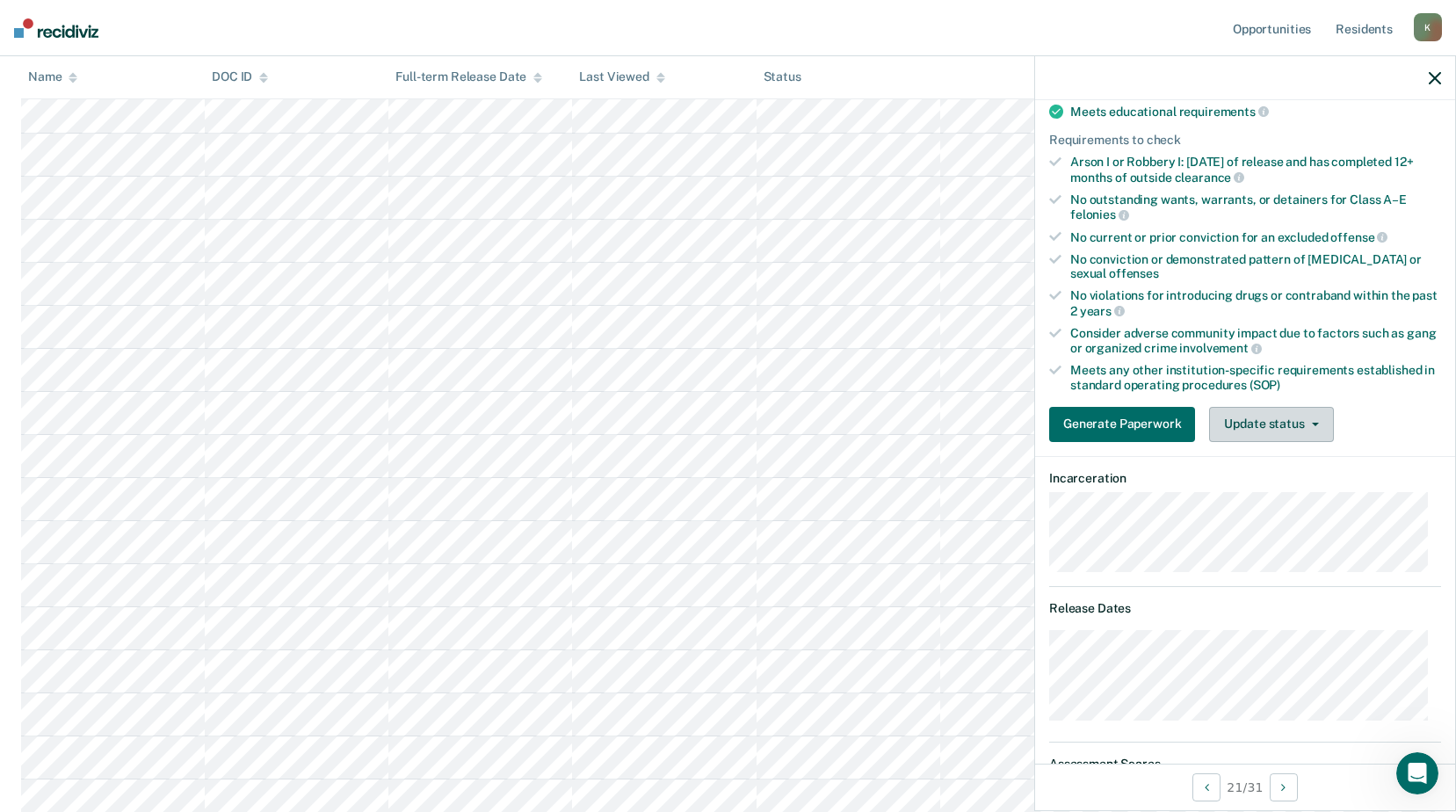
click at [1288, 415] on button "Update status" at bounding box center [1271, 424] width 124 height 35
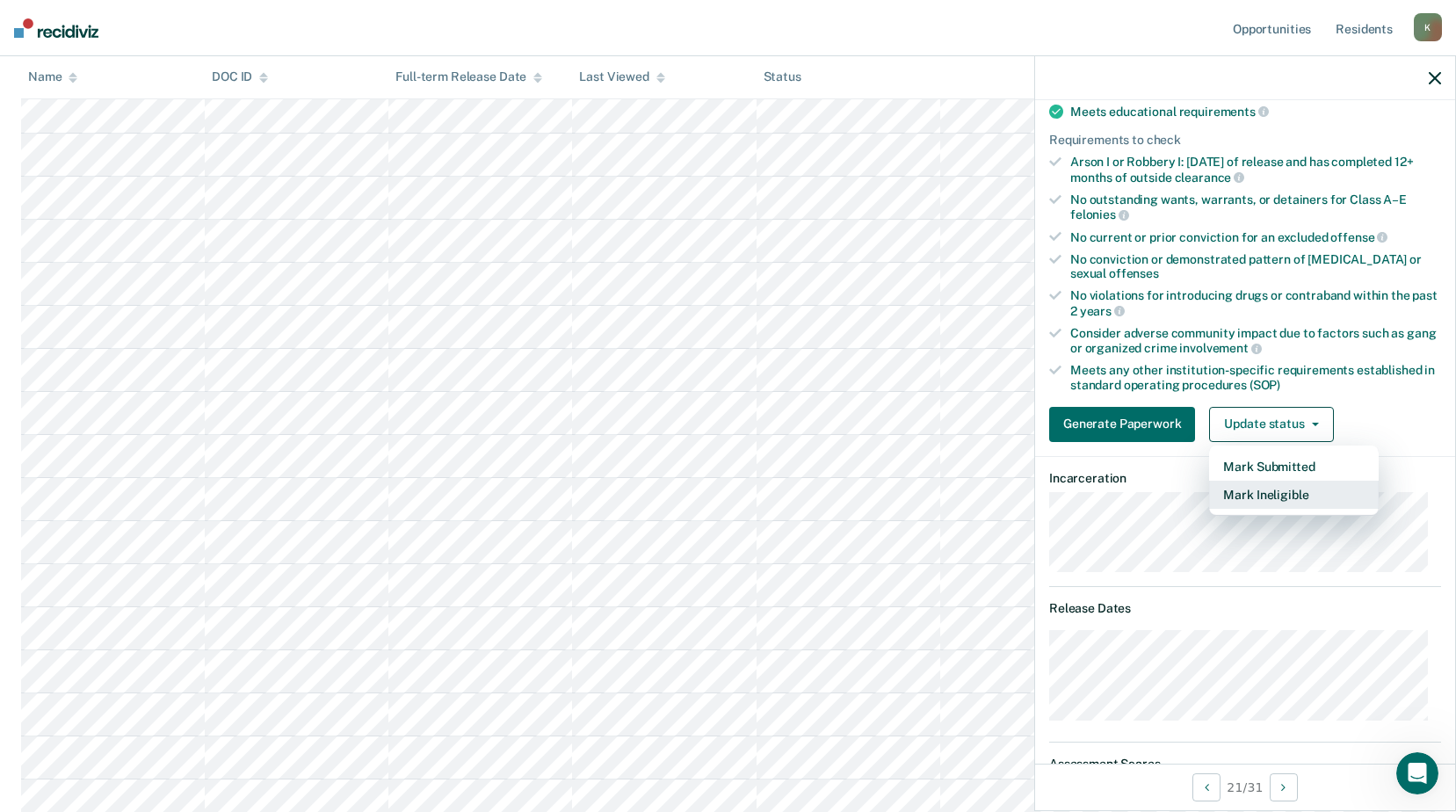
click at [1265, 496] on button "Mark Ineligible" at bounding box center [1294, 494] width 170 height 28
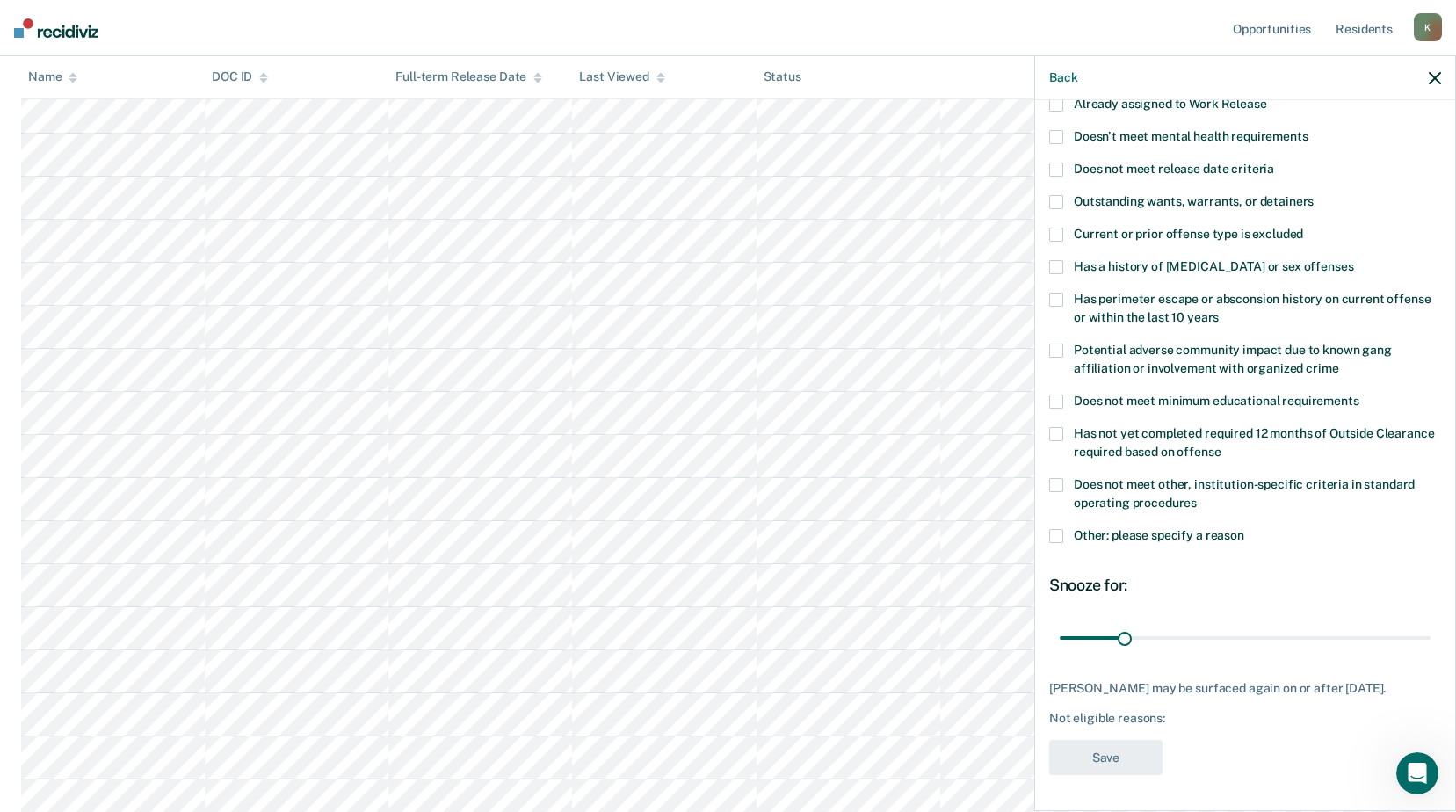
click at [1057, 529] on span at bounding box center [1056, 536] width 14 height 14
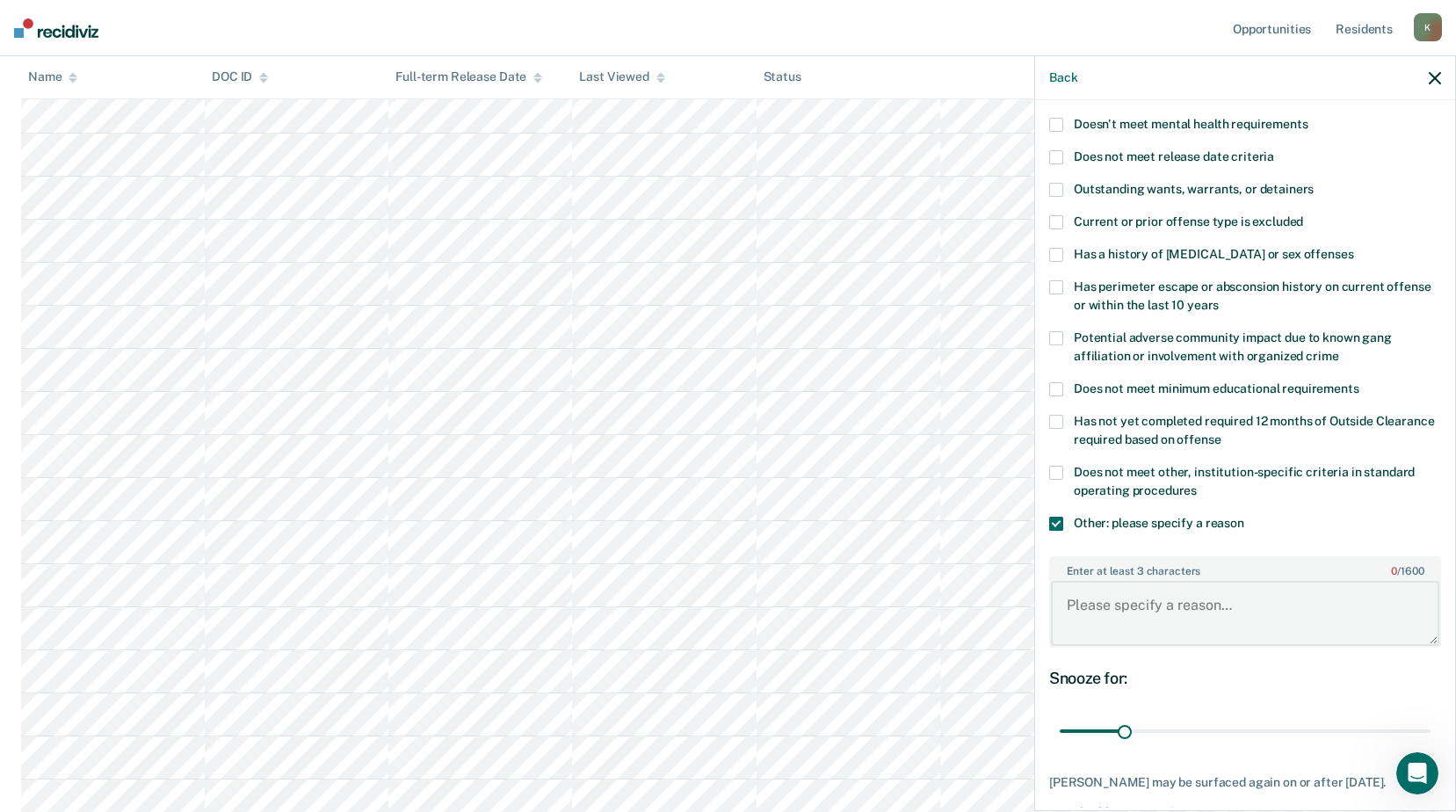
click at [1072, 600] on textarea "Enter at least 3 characters 0 / 1600" at bounding box center [1245, 613] width 388 height 65
paste textarea "Approved for Outside clearance ONLY. Work release denied due to 54months remain…"
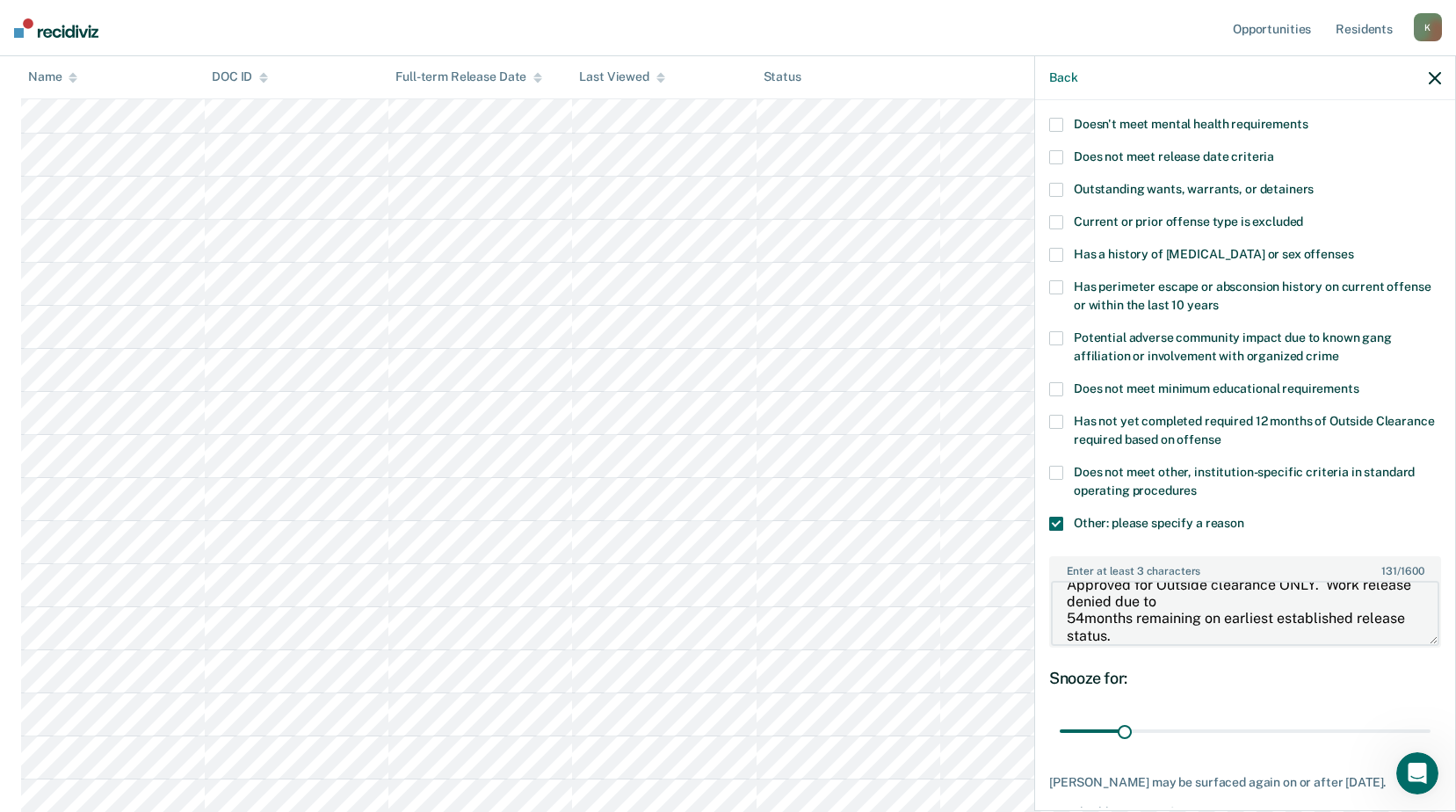
click at [1224, 604] on textarea "Approved for Outside clearance ONLY. Work release denied due to 54months remain…" at bounding box center [1245, 613] width 388 height 65
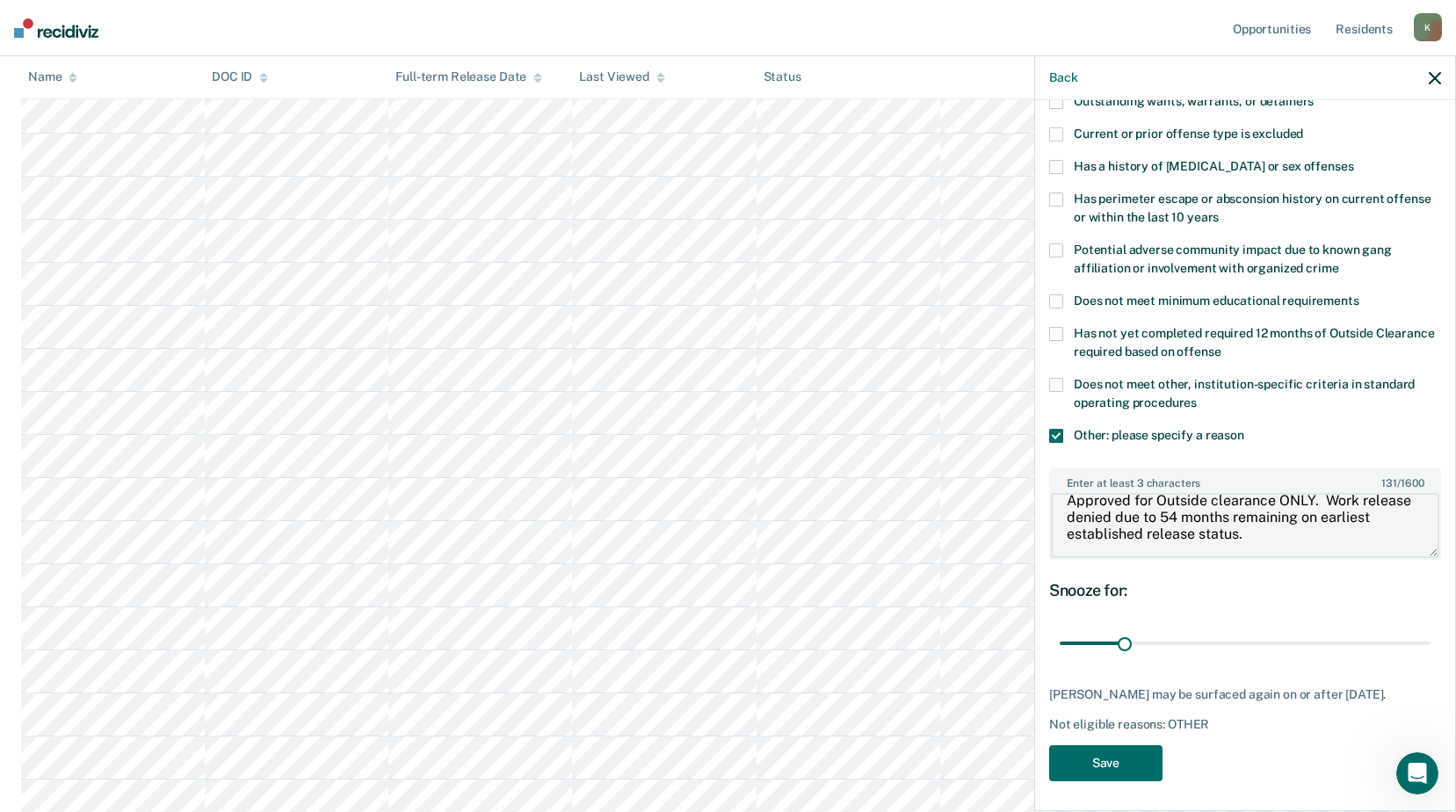
scroll to position [288, 0]
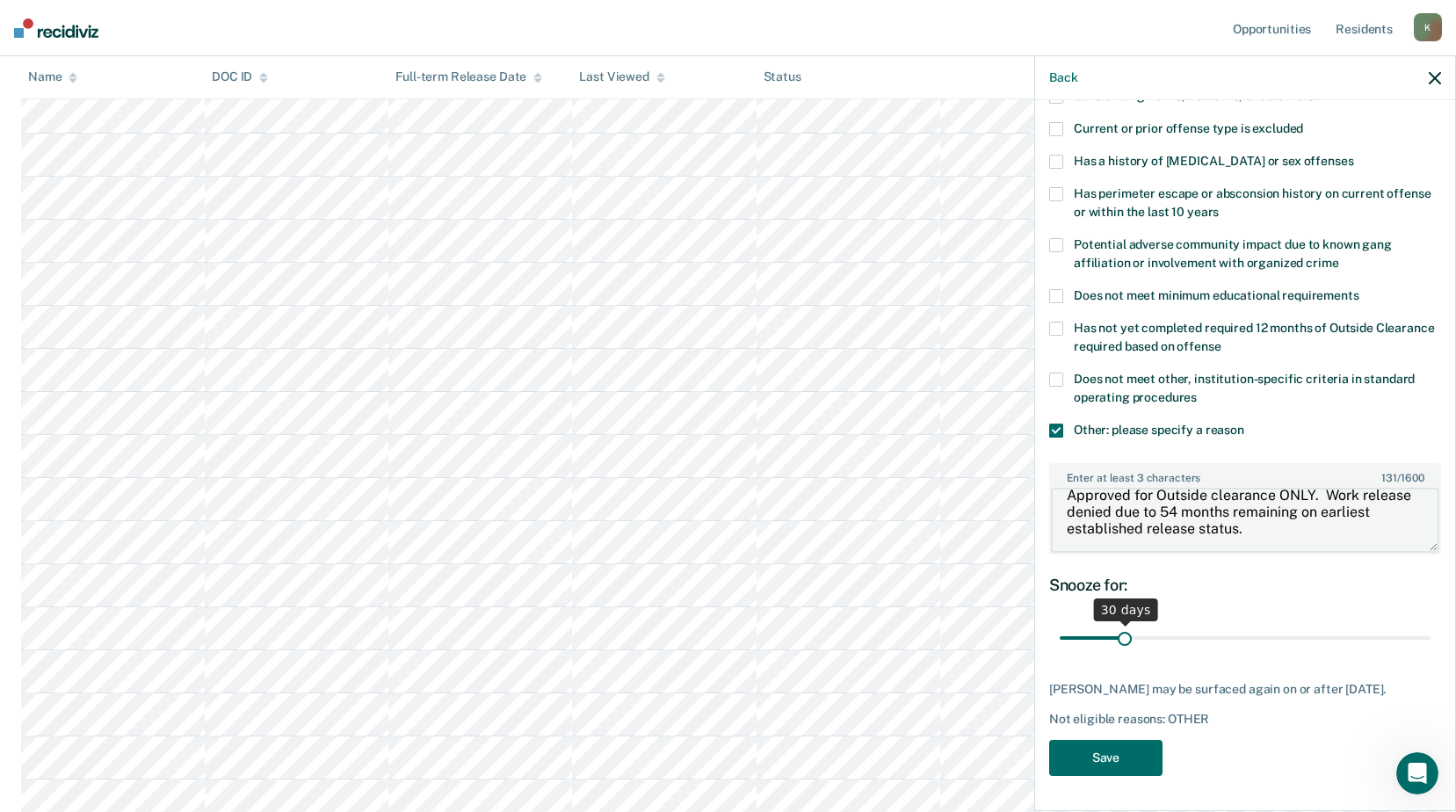
type textarea "Approved for Outside clearance ONLY. Work release denied due to 54 months remai…"
drag, startPoint x: 1121, startPoint y: 623, endPoint x: 1425, endPoint y: 613, distance: 304.2
type input "180"
click at [1425, 623] on input "range" at bounding box center [1244, 637] width 370 height 30
